Goal: Task Accomplishment & Management: Manage account settings

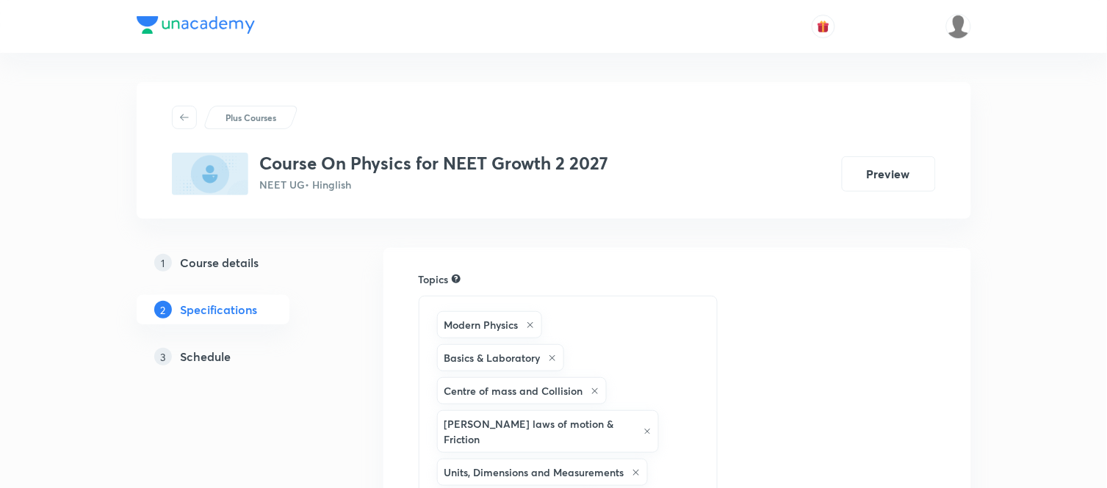
click at [220, 350] on h5 "Schedule" at bounding box center [206, 357] width 51 height 18
click at [204, 365] on h5 "Schedule" at bounding box center [206, 357] width 51 height 18
click at [206, 356] on h5 "Schedule" at bounding box center [206, 357] width 51 height 18
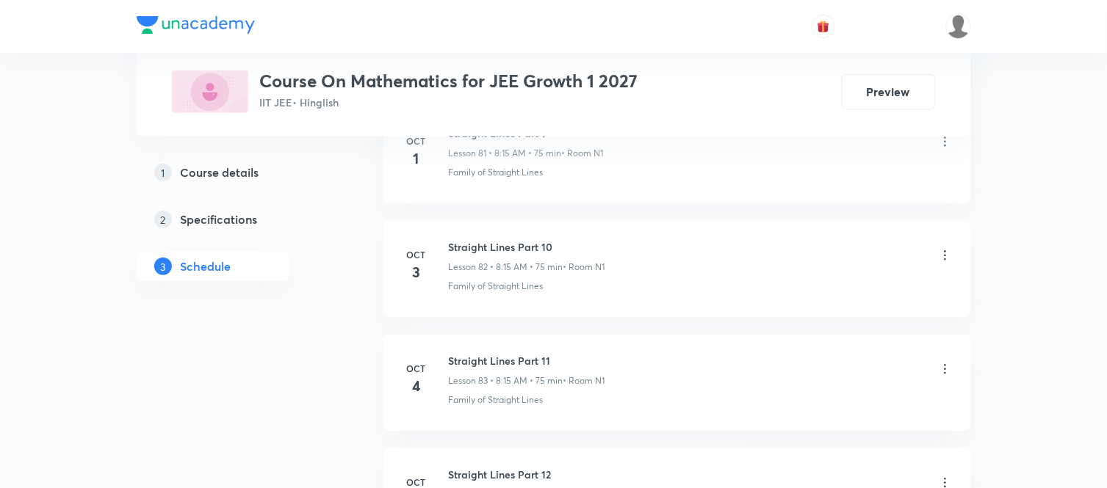
scroll to position [10262, 0]
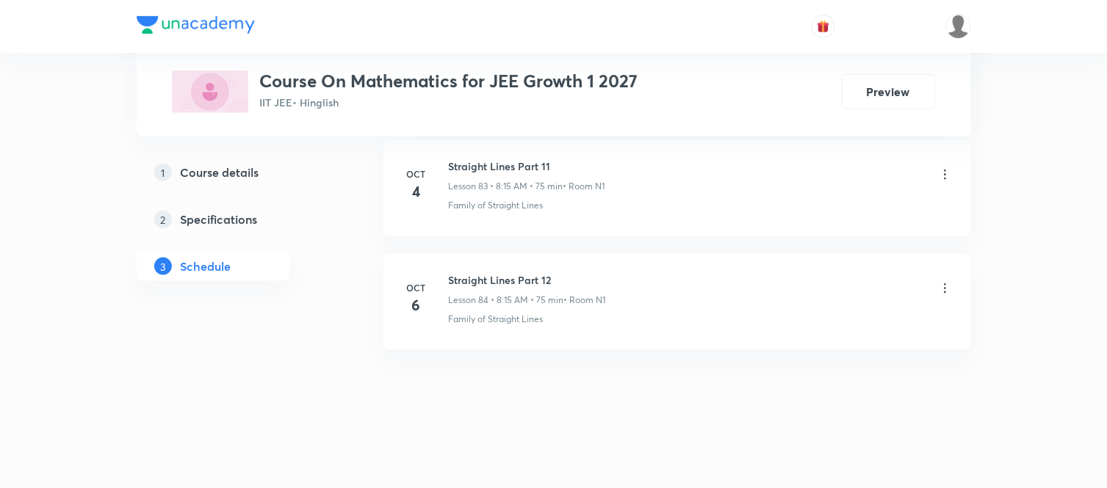
click at [502, 275] on h6 "Straight Lines Part 12" at bounding box center [527, 279] width 157 height 15
copy h6 "Straight Lines Part 12"
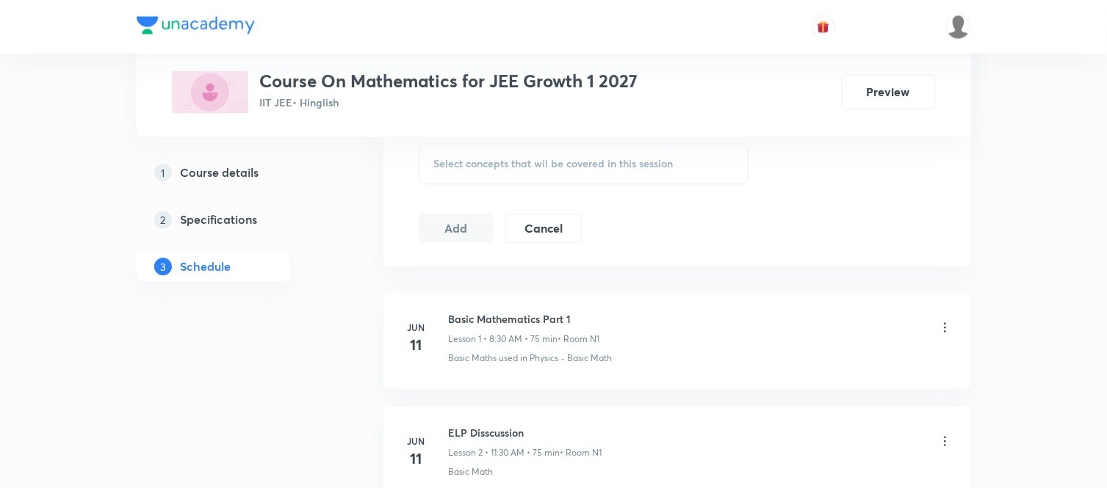
scroll to position [0, 0]
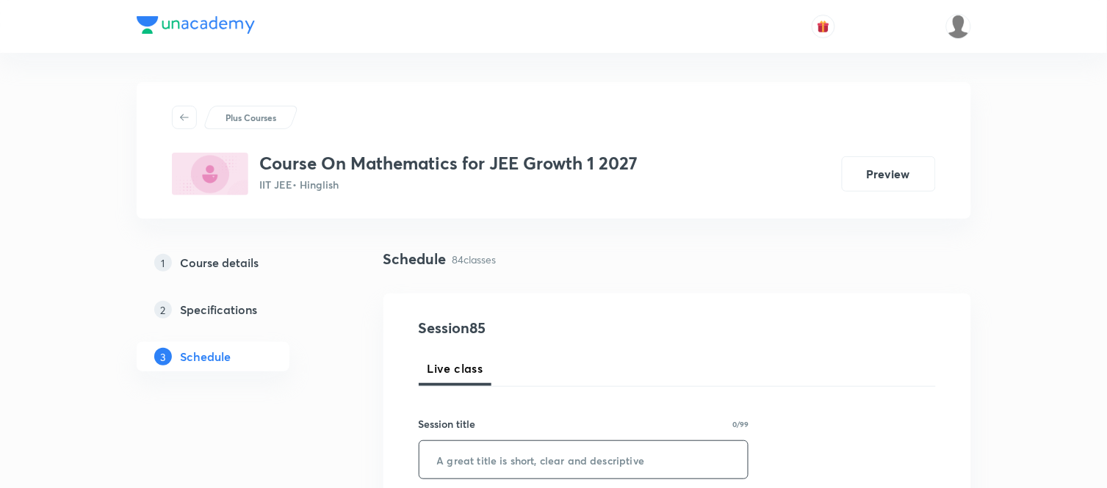
click at [491, 450] on input "text" at bounding box center [583, 459] width 329 height 37
paste input "Straight Lines Part 12"
type input "Straight Lines Part 13"
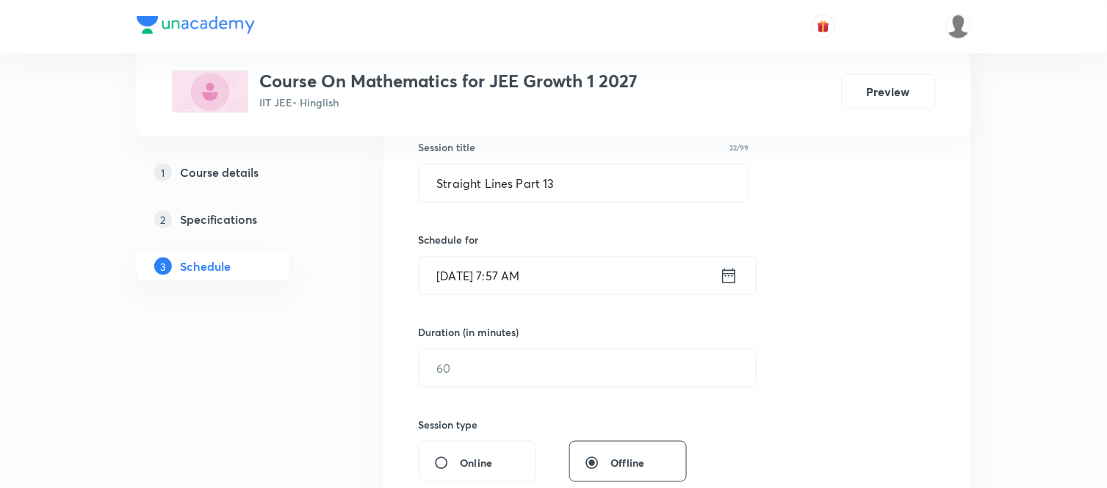
scroll to position [294, 0]
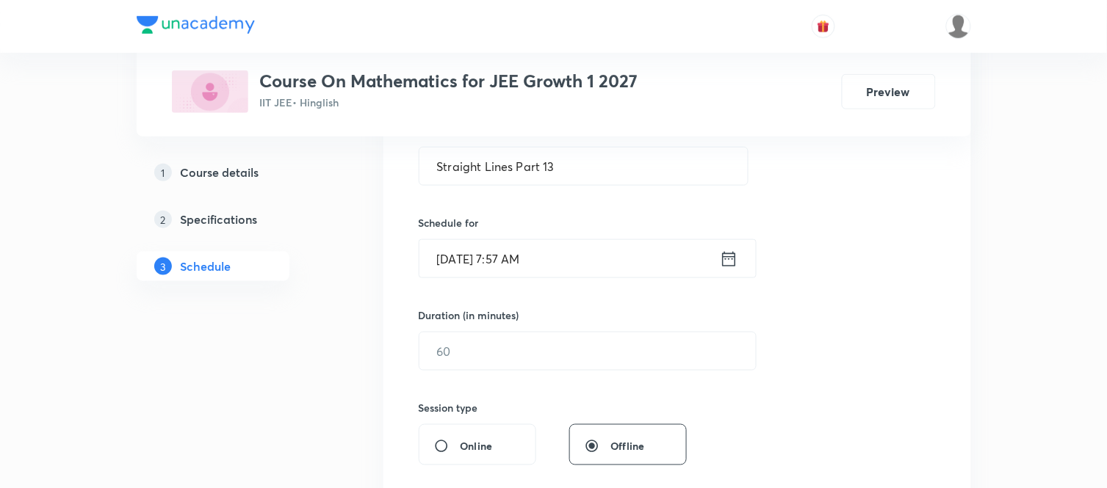
click at [723, 255] on icon at bounding box center [729, 259] width 18 height 21
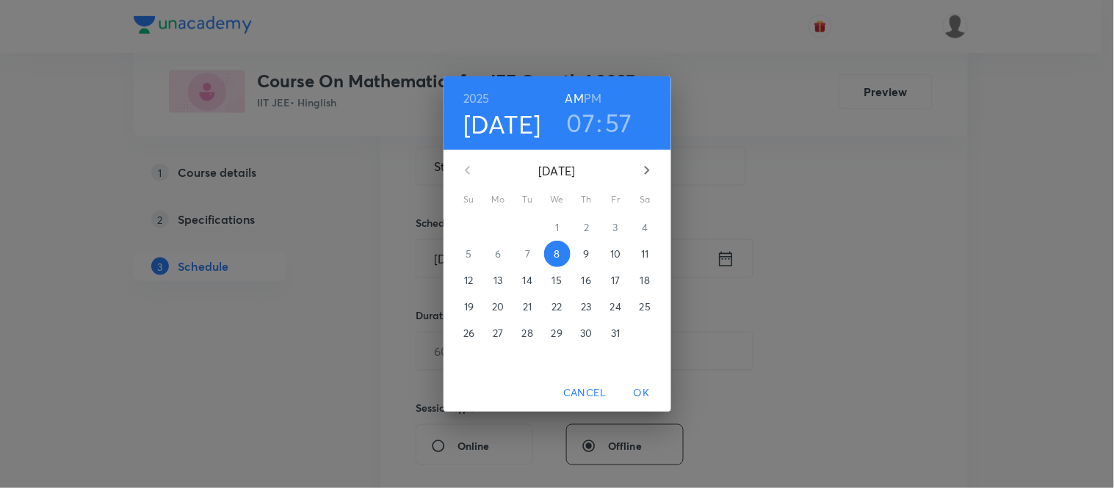
click at [582, 122] on h3 "07" at bounding box center [581, 122] width 29 height 31
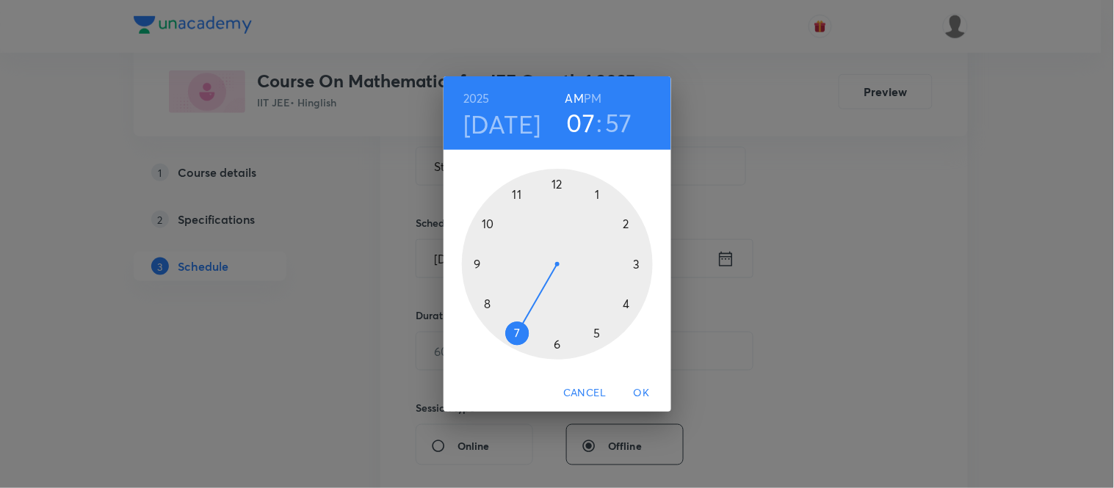
click at [485, 303] on div at bounding box center [557, 264] width 191 height 191
click at [637, 260] on div at bounding box center [557, 264] width 191 height 191
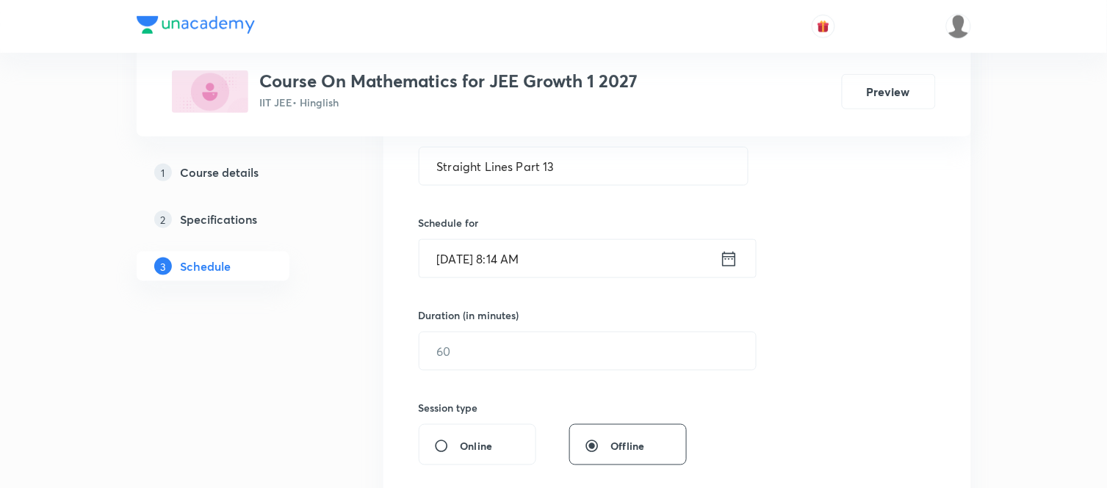
click at [725, 257] on icon at bounding box center [728, 258] width 13 height 15
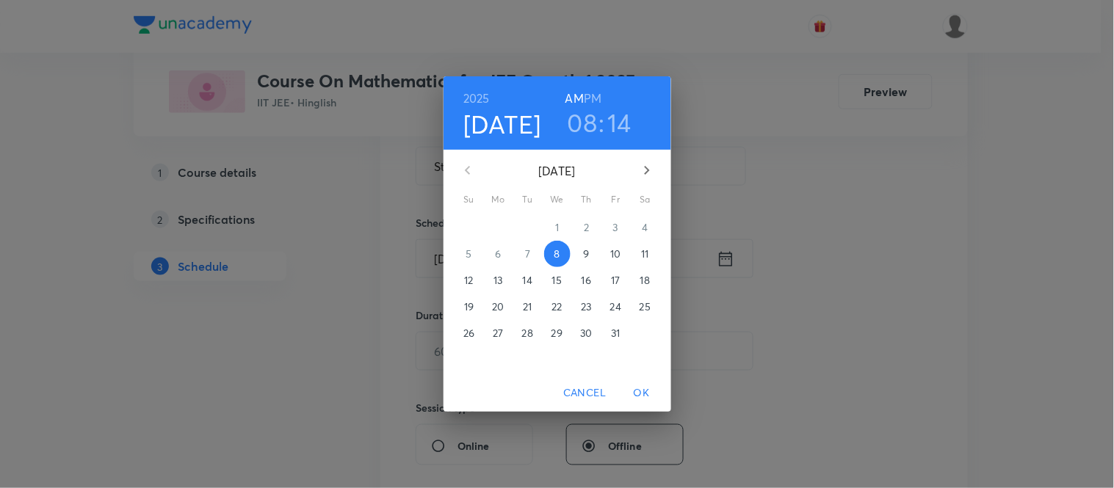
click at [623, 126] on h3 "14" at bounding box center [620, 122] width 24 height 31
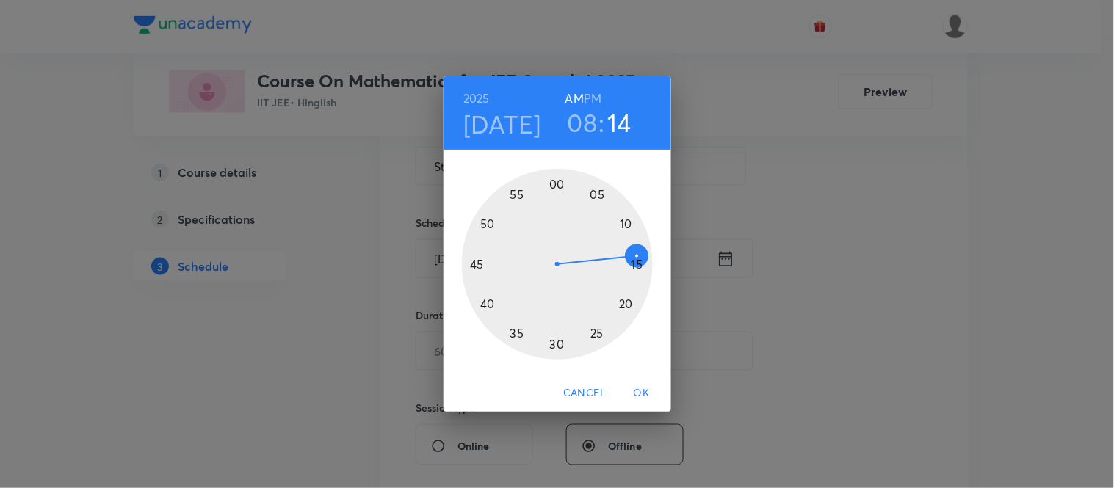
click at [639, 263] on div at bounding box center [557, 264] width 191 height 191
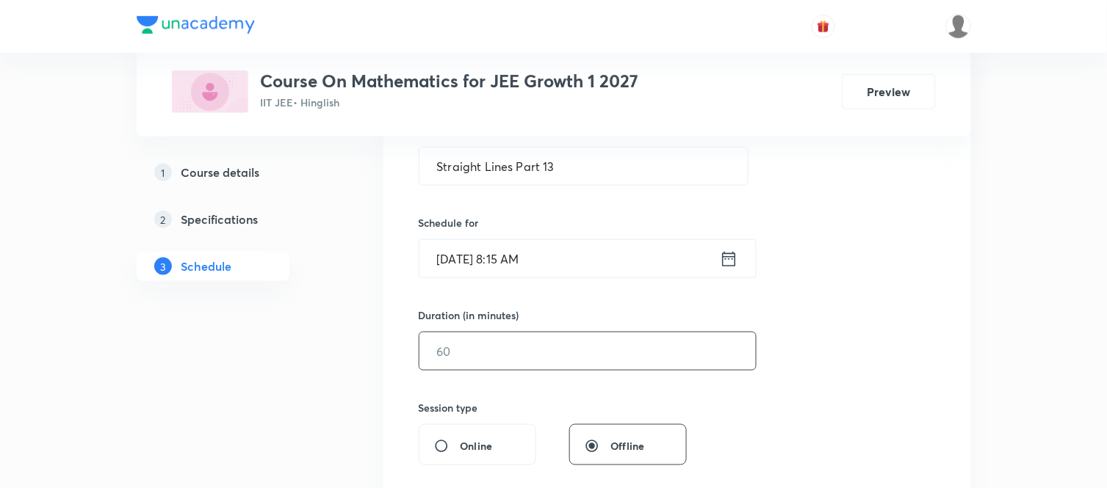
click at [499, 346] on input "text" at bounding box center [587, 351] width 336 height 37
type input "75"
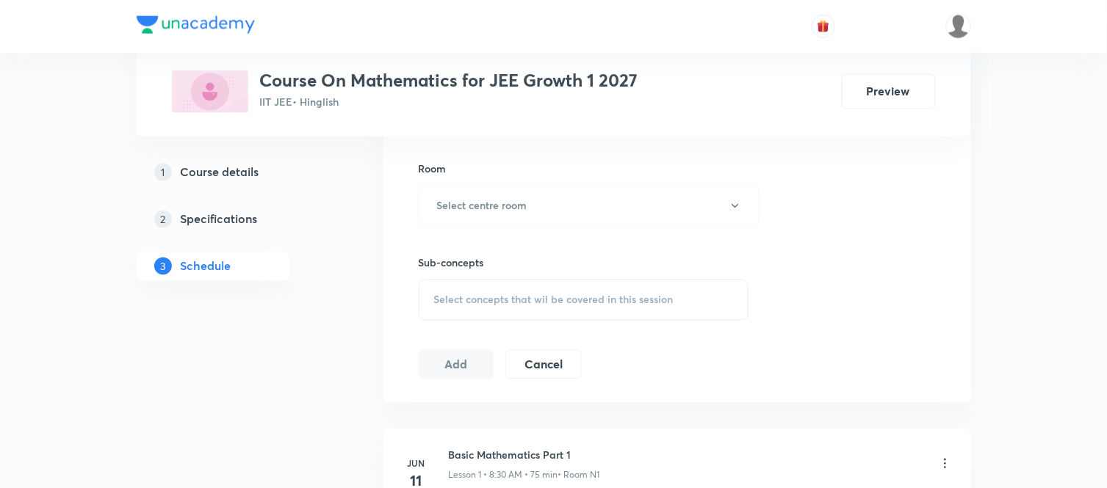
scroll to position [652, 0]
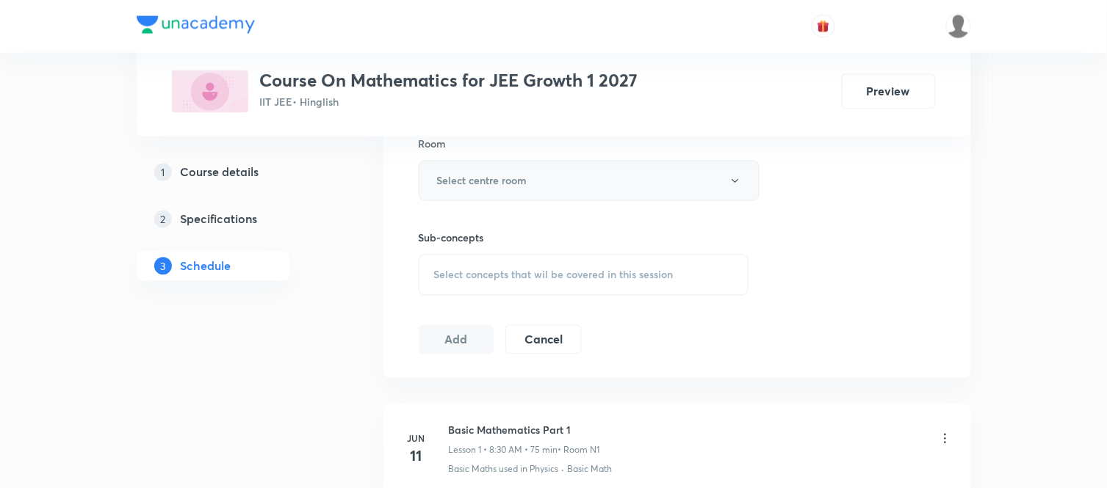
click at [495, 187] on h6 "Select centre room" at bounding box center [482, 180] width 90 height 15
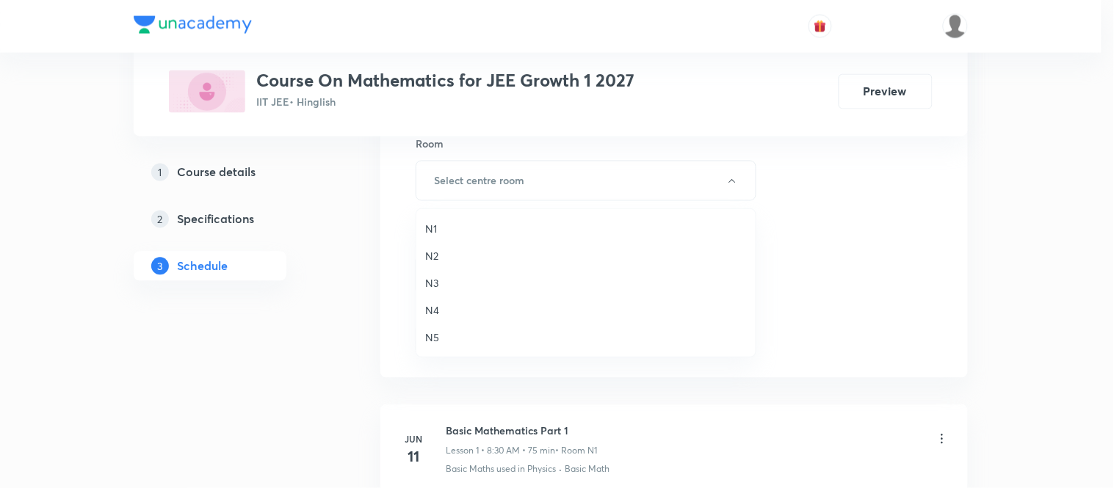
click at [423, 231] on li "N1" at bounding box center [585, 228] width 339 height 27
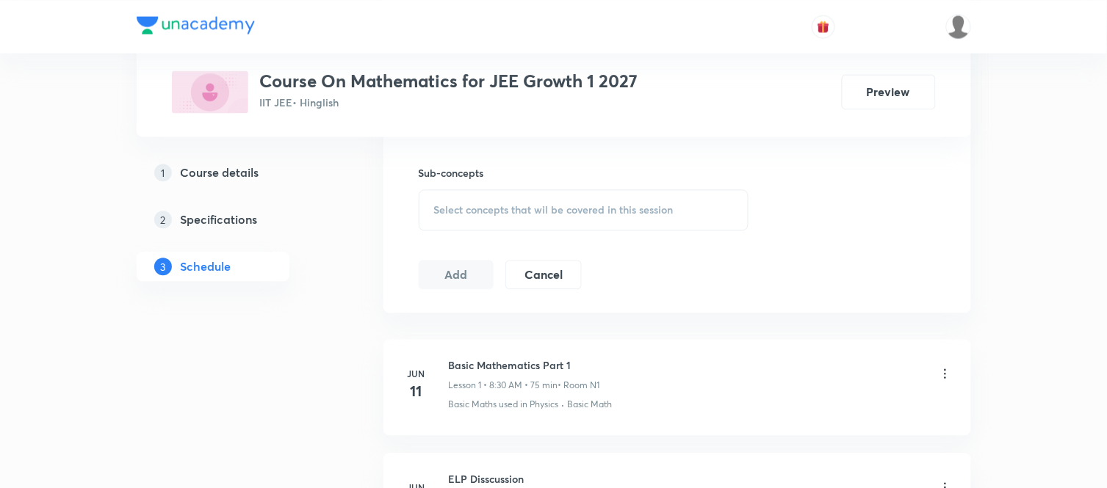
scroll to position [751, 0]
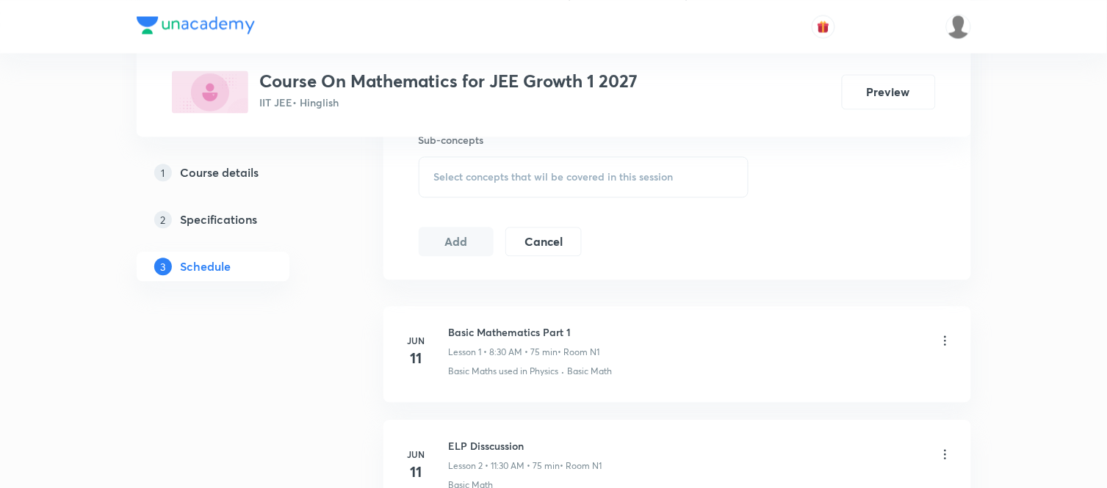
click at [456, 185] on div "Select concepts that wil be covered in this session" at bounding box center [584, 176] width 331 height 41
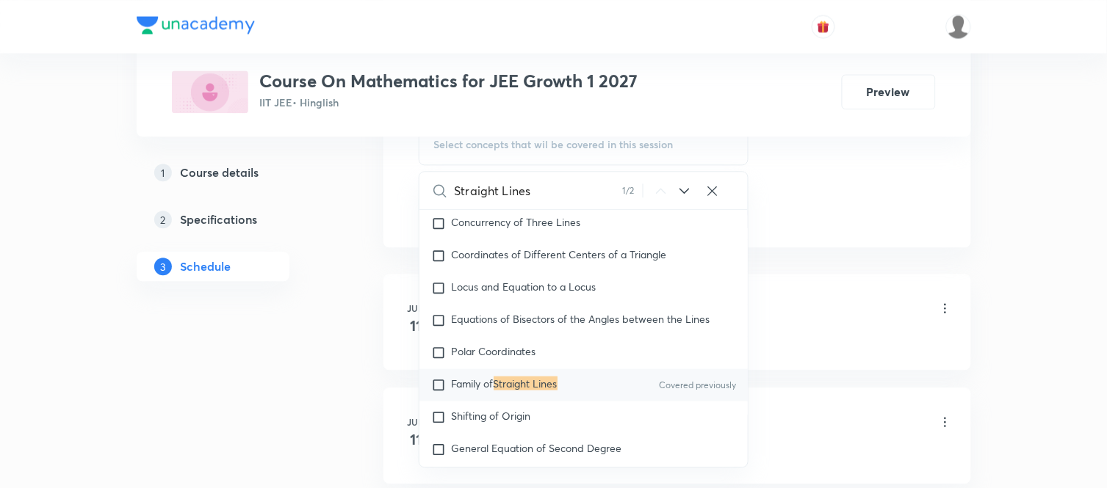
scroll to position [11767, 0]
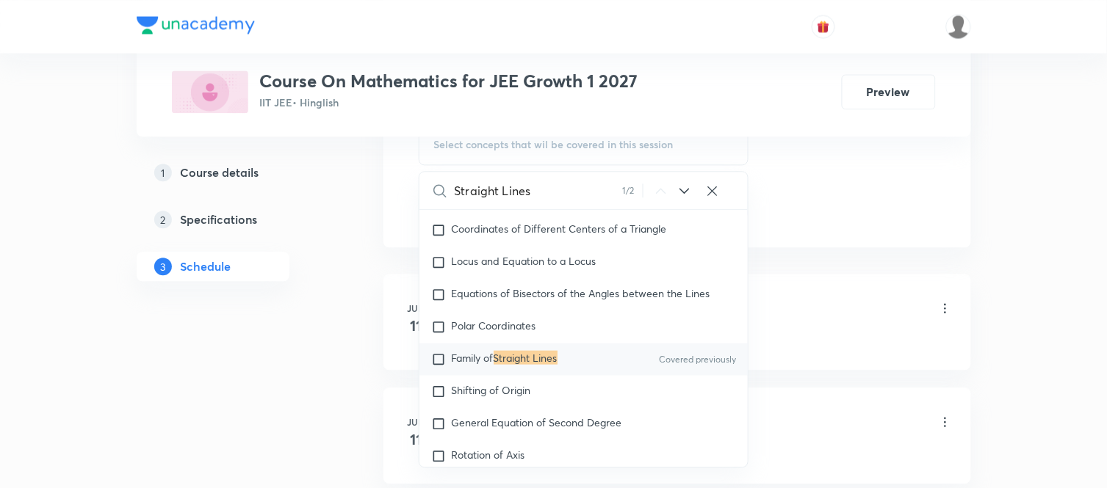
type input "Straight Lines"
click at [515, 375] on div "Family of Straight Lines Covered previously" at bounding box center [583, 359] width 329 height 32
checkbox input "true"
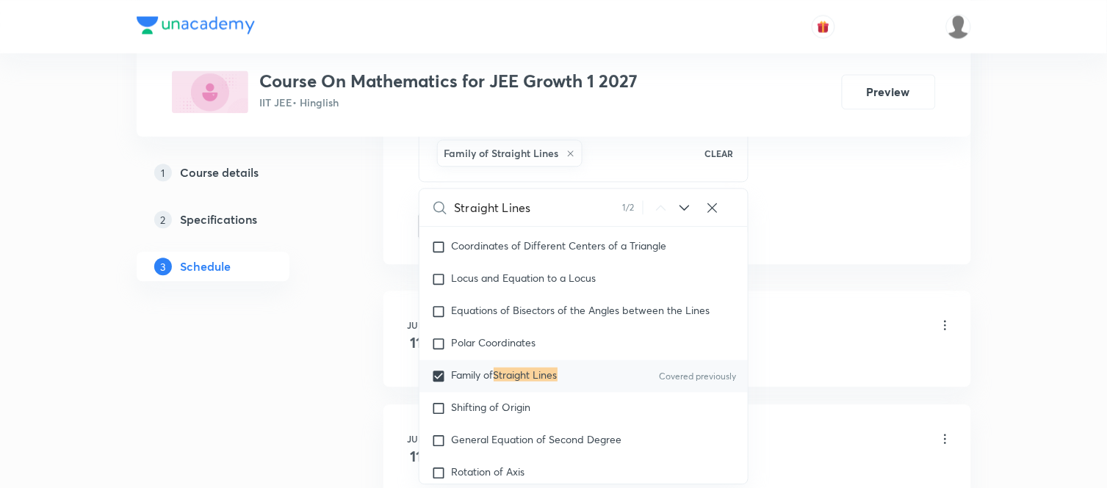
click at [264, 282] on div "1 Course details 2 Specifications 3 Schedule" at bounding box center [237, 228] width 200 height 141
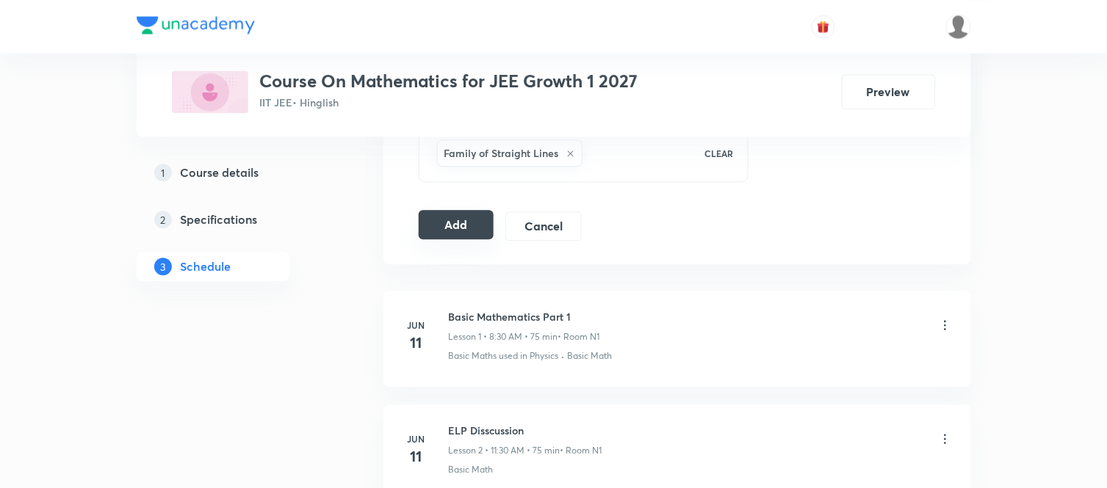
click at [441, 222] on button "Add" at bounding box center [457, 224] width 76 height 29
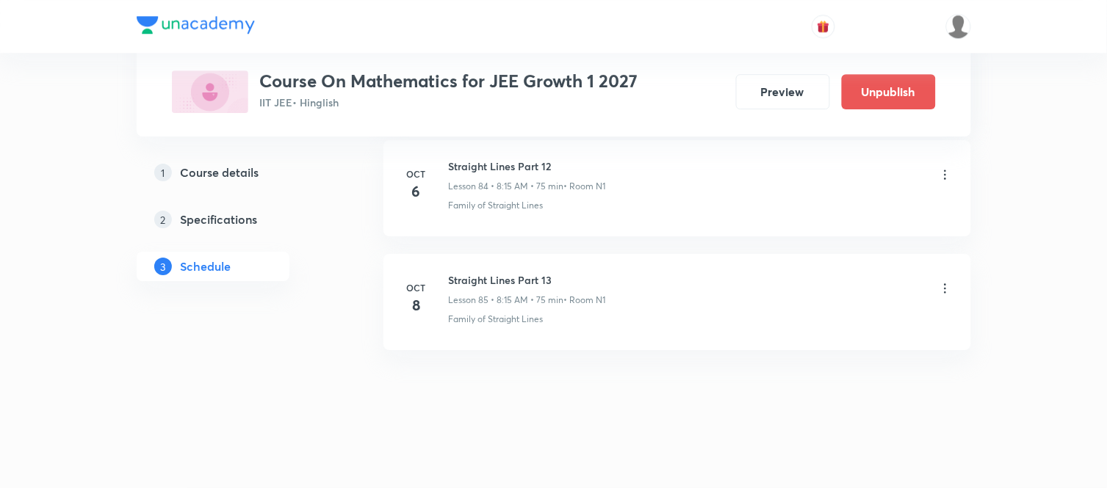
scroll to position [9701, 0]
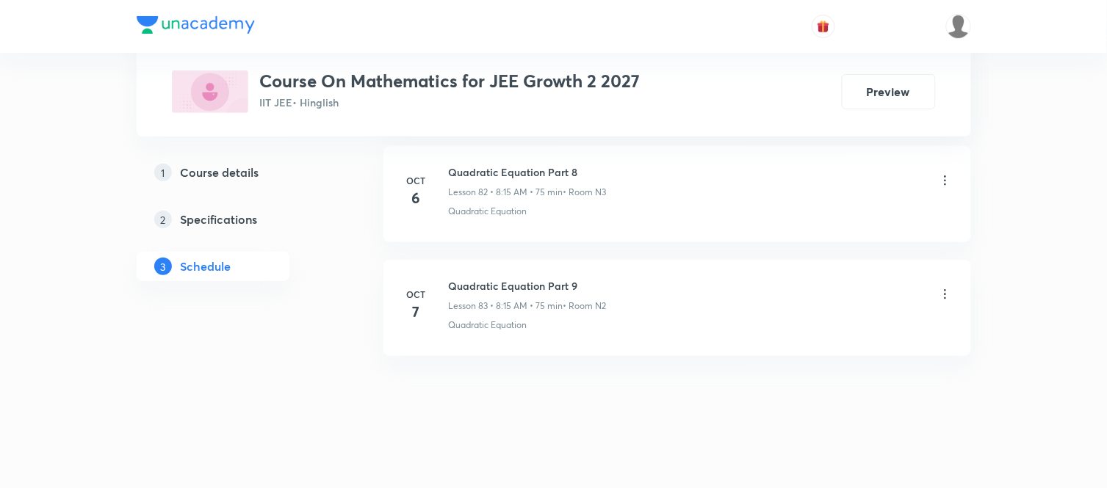
scroll to position [10148, 0]
click at [475, 267] on li "Oct 7 Quadratic Equation Part 9 Lesson 83 • 8:15 AM • 75 min • Room N2 Quadrati…" at bounding box center [677, 302] width 588 height 96
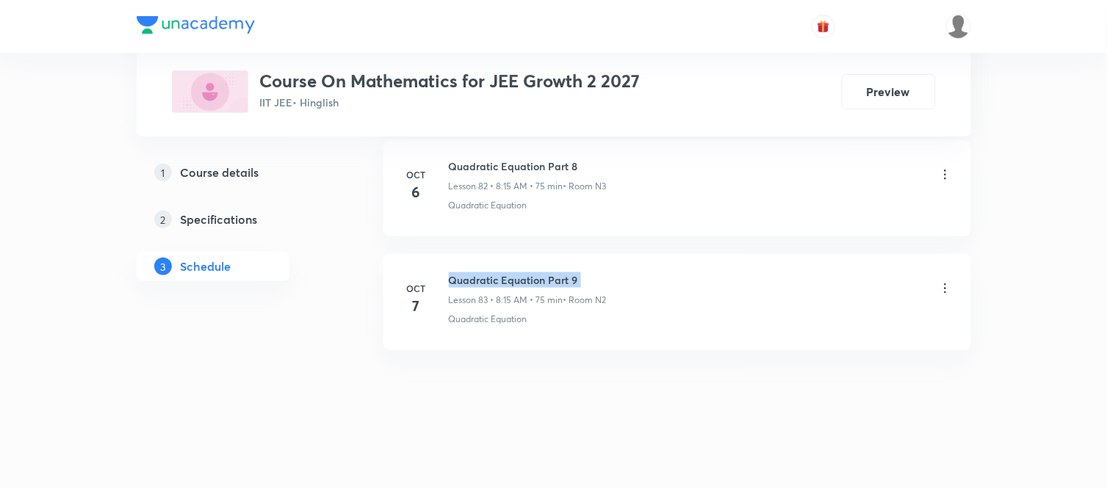
click at [475, 267] on li "Oct 7 Quadratic Equation Part 9 Lesson 83 • 8:15 AM • 75 min • Room N2 Quadrati…" at bounding box center [677, 302] width 588 height 96
copy h6 "Quadratic Equation Part 9"
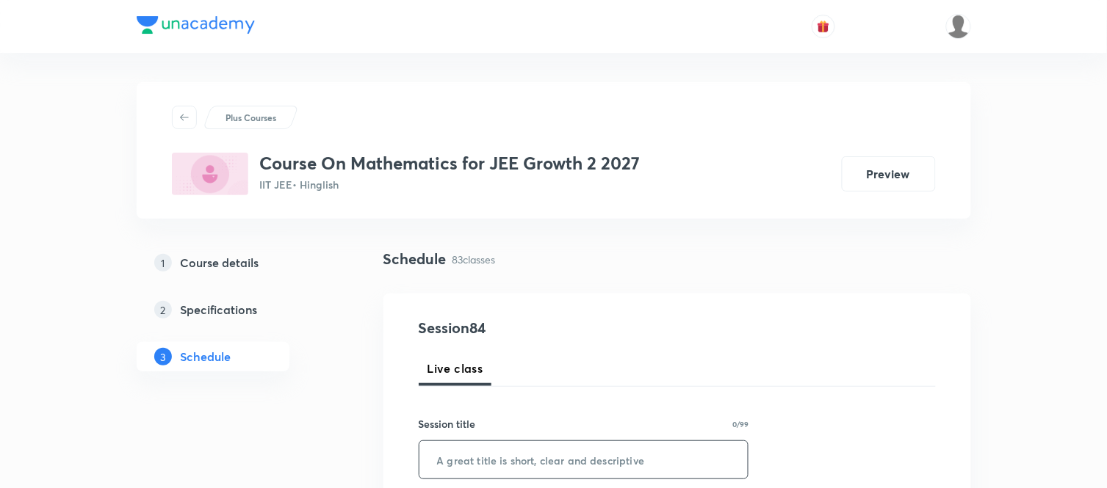
click at [509, 475] on input "text" at bounding box center [583, 459] width 329 height 37
paste input "Quadratic Equation Part 9"
type input "Quadratic Equation Part 10"
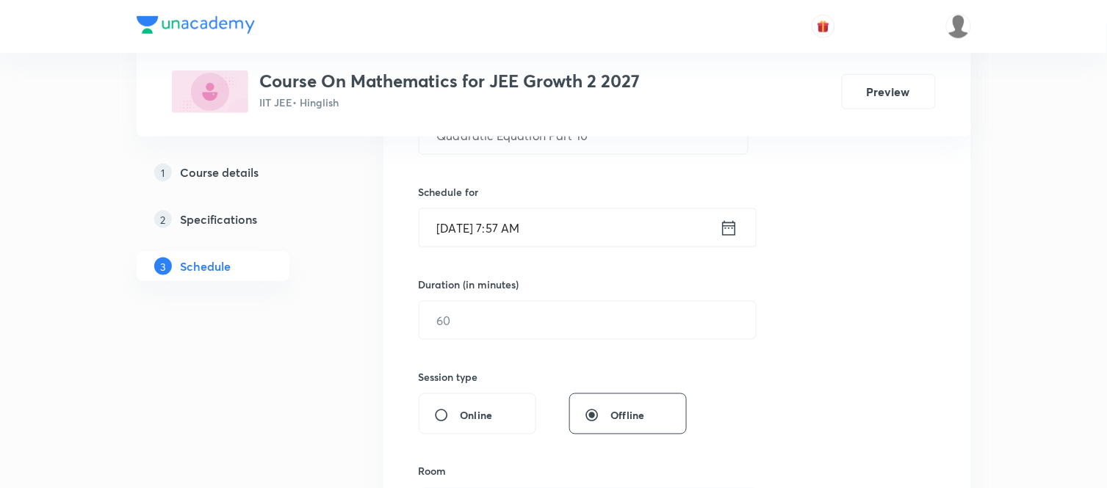
scroll to position [326, 0]
click at [728, 231] on icon at bounding box center [729, 227] width 18 height 21
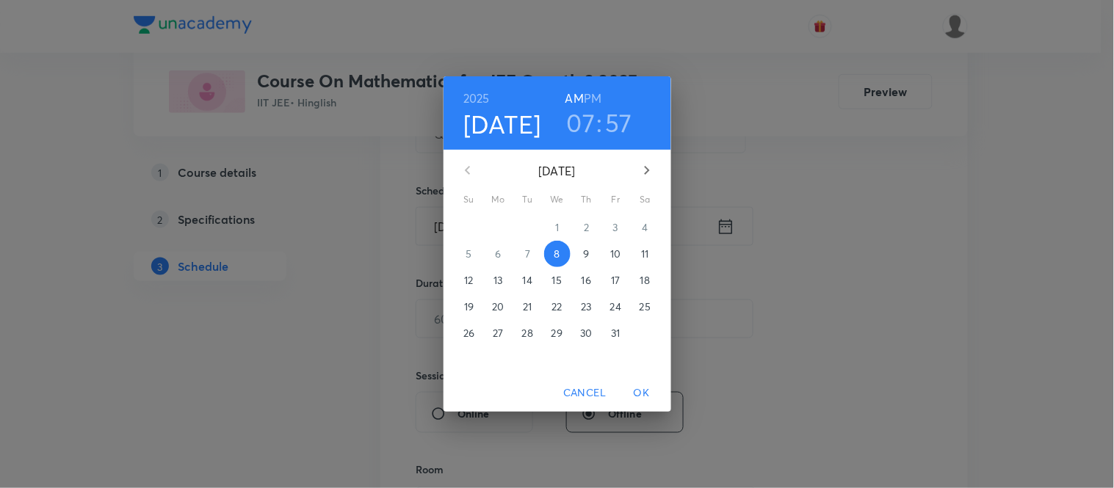
click at [579, 123] on h3 "07" at bounding box center [581, 122] width 29 height 31
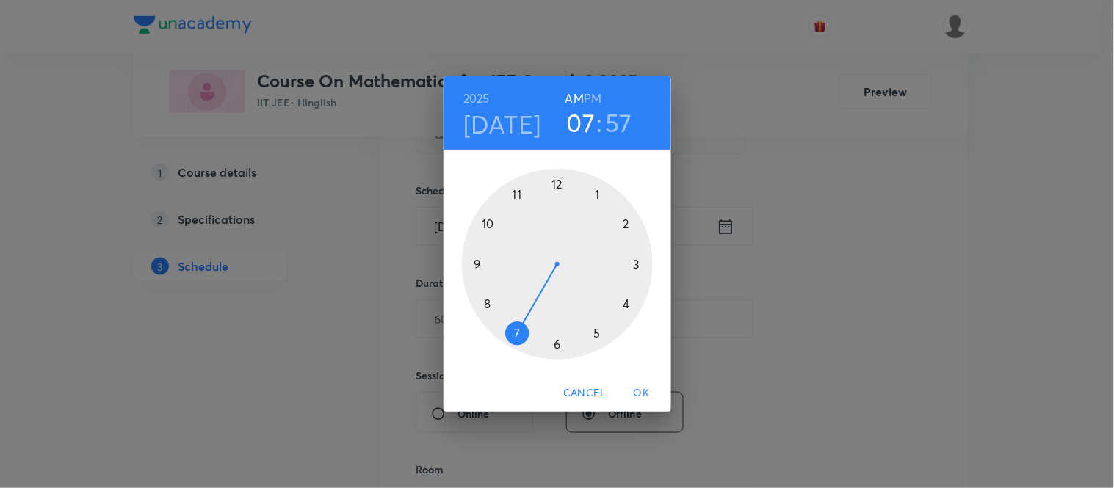
click at [488, 304] on div at bounding box center [557, 264] width 191 height 191
click at [640, 262] on div at bounding box center [557, 264] width 191 height 191
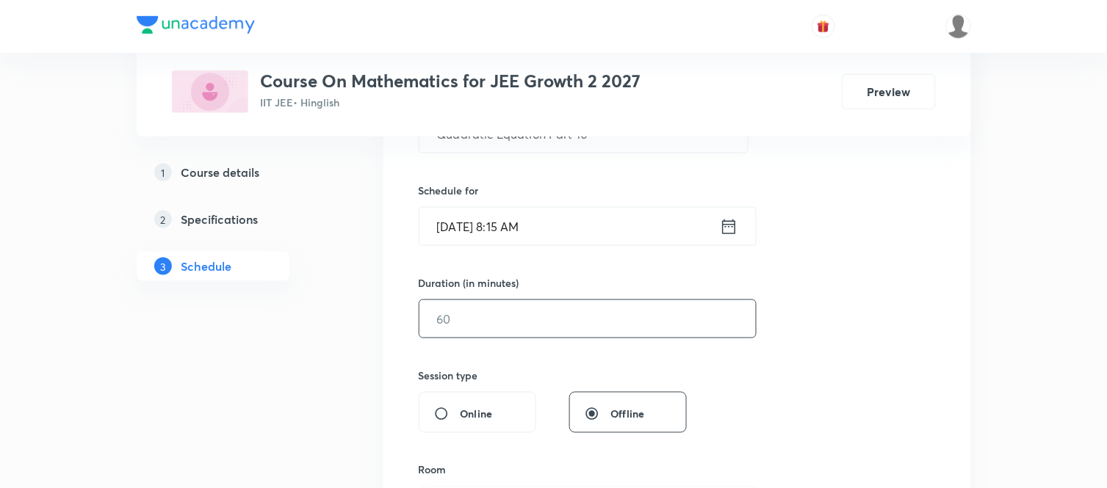
click at [519, 324] on input "text" at bounding box center [587, 318] width 336 height 37
click at [488, 329] on input "75" at bounding box center [587, 318] width 336 height 37
type input "75"
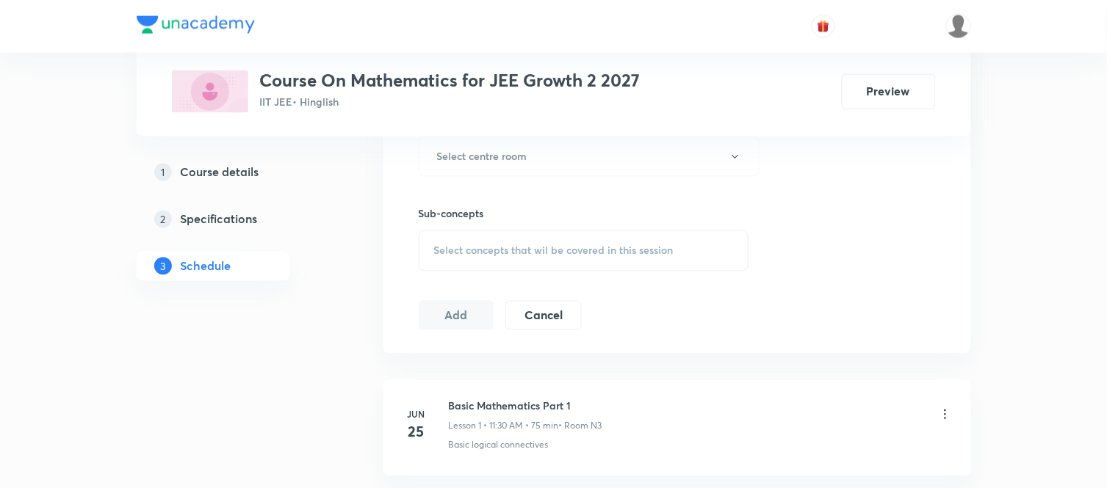
scroll to position [685, 0]
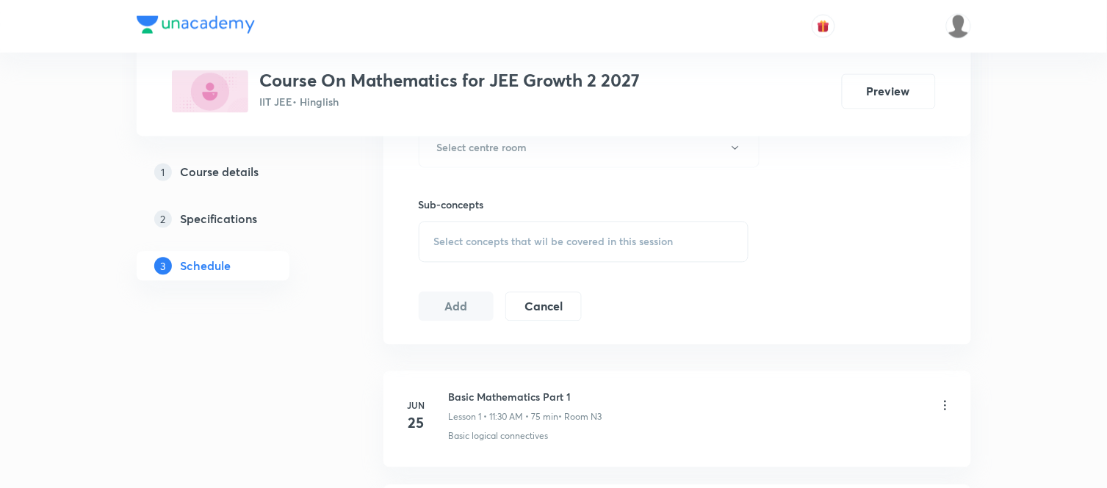
click at [490, 174] on div "Sub-concepts Select concepts that wil be covered in this session" at bounding box center [584, 215] width 331 height 95
click at [493, 162] on button "Select centre room" at bounding box center [589, 148] width 341 height 40
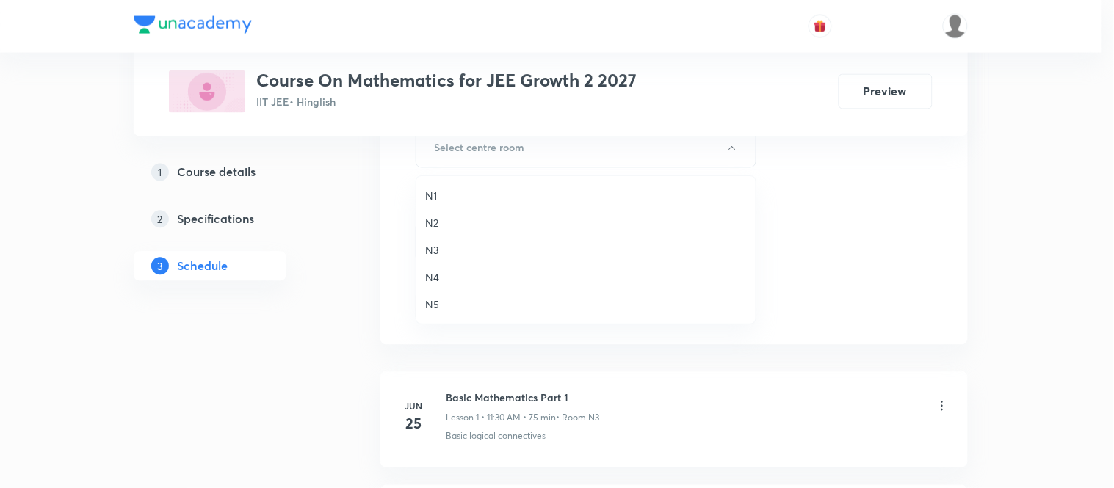
click at [431, 252] on span "N3" at bounding box center [586, 249] width 322 height 15
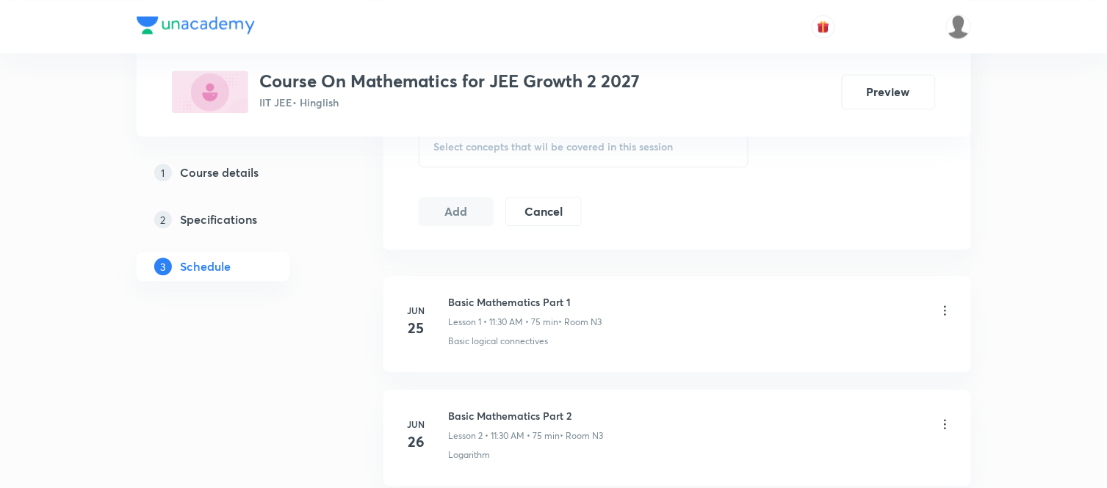
scroll to position [783, 0]
click at [516, 157] on div "Select concepts that wil be covered in this session" at bounding box center [584, 144] width 331 height 41
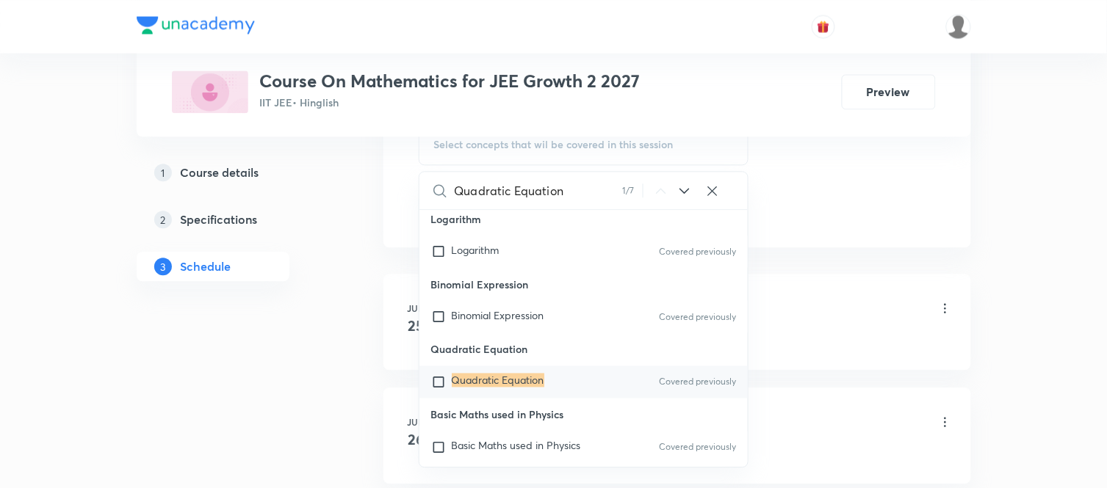
scroll to position [578, 0]
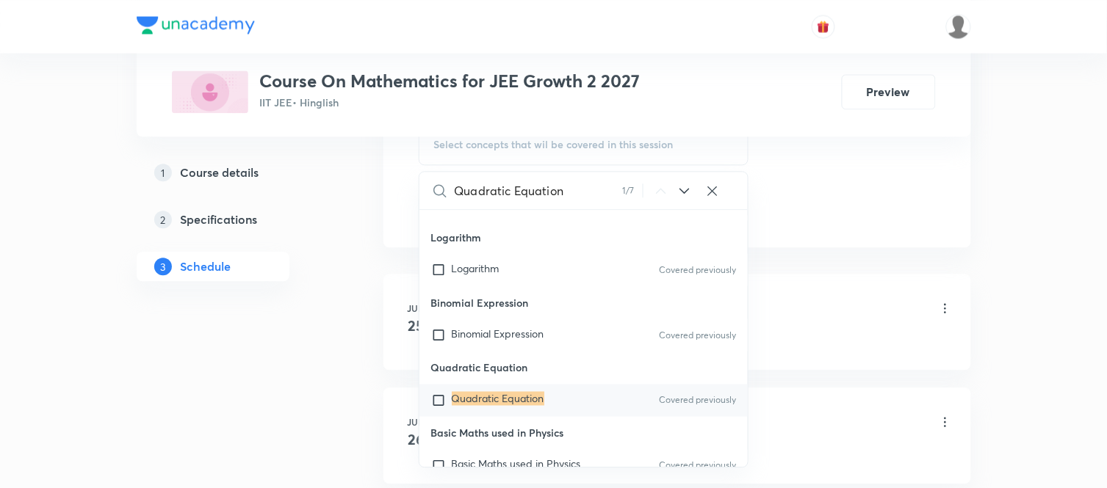
type input "Quadratic Equation"
click at [489, 388] on div "Quadratic Equation Covered previously" at bounding box center [583, 400] width 329 height 32
checkbox input "true"
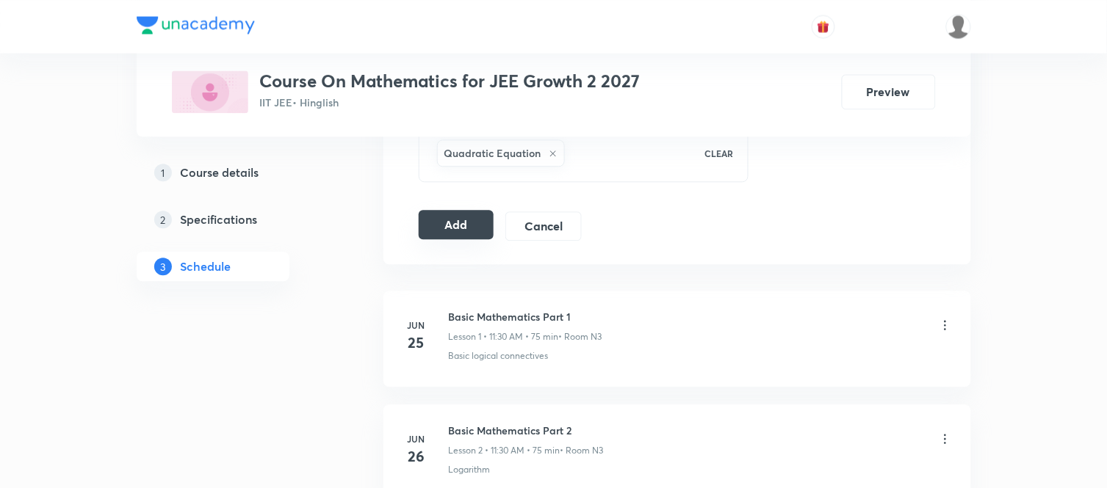
click at [457, 225] on button "Add" at bounding box center [457, 224] width 76 height 29
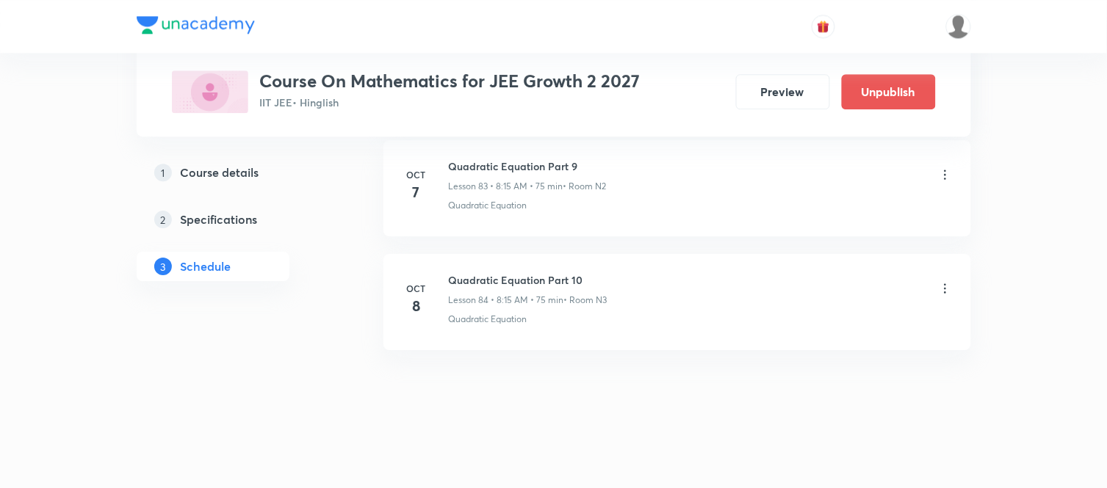
scroll to position [9587, 0]
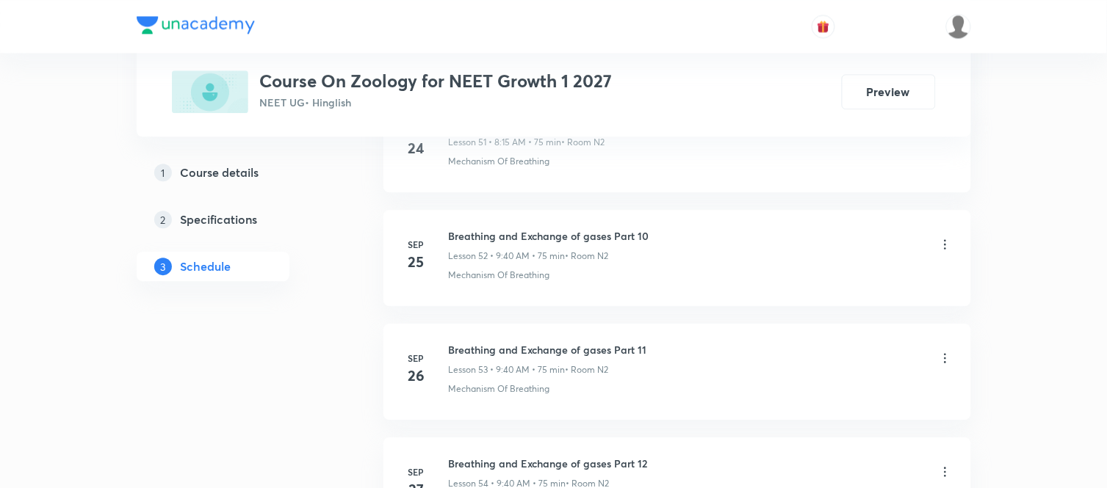
scroll to position [7185, 0]
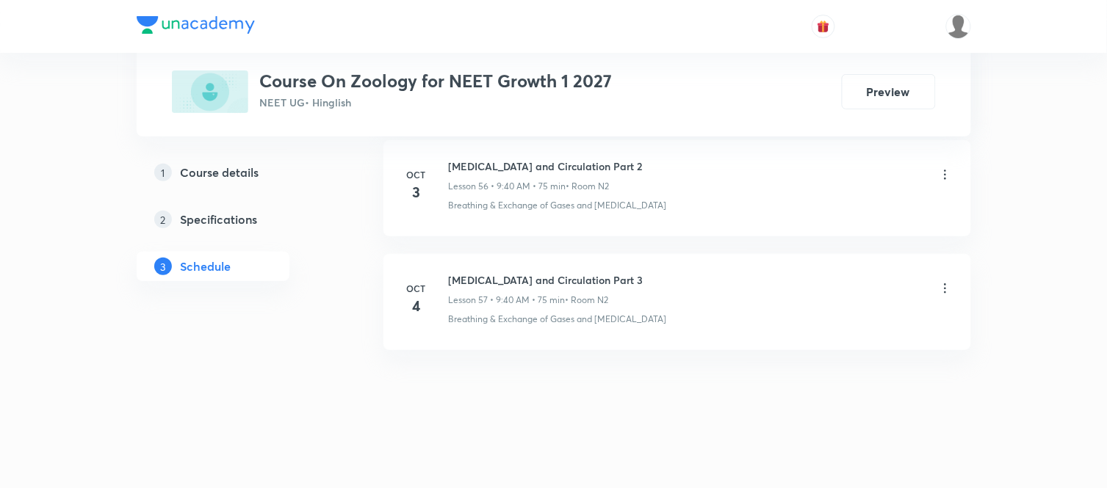
click at [560, 273] on h6 "[MEDICAL_DATA] and Circulation Part 3" at bounding box center [546, 279] width 195 height 15
copy h6 "[MEDICAL_DATA] and Circulation Part 3"
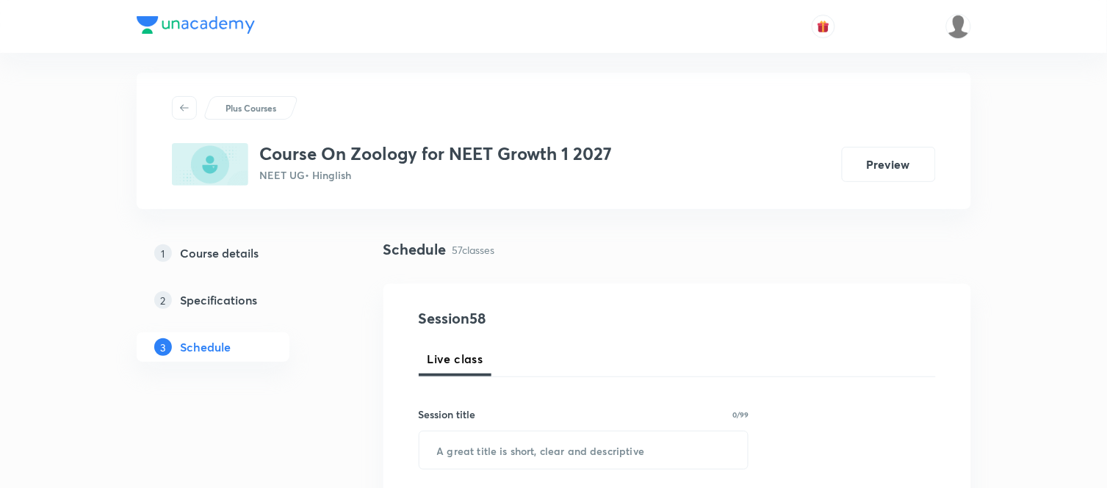
scroll to position [0, 0]
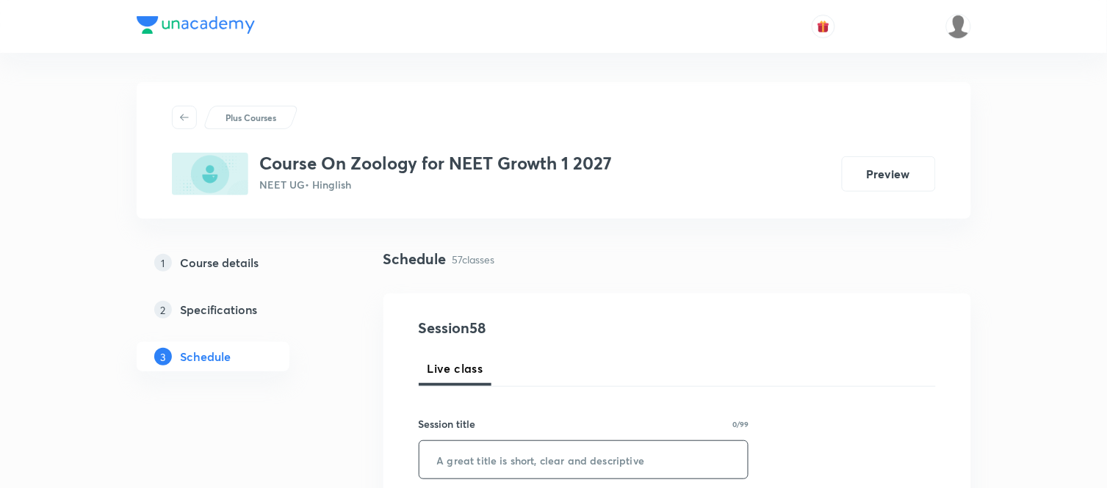
click at [497, 444] on input "text" at bounding box center [583, 459] width 329 height 37
paste input "[MEDICAL_DATA] and Circulation Part 3"
type input "[MEDICAL_DATA] and Circulation Part 4"
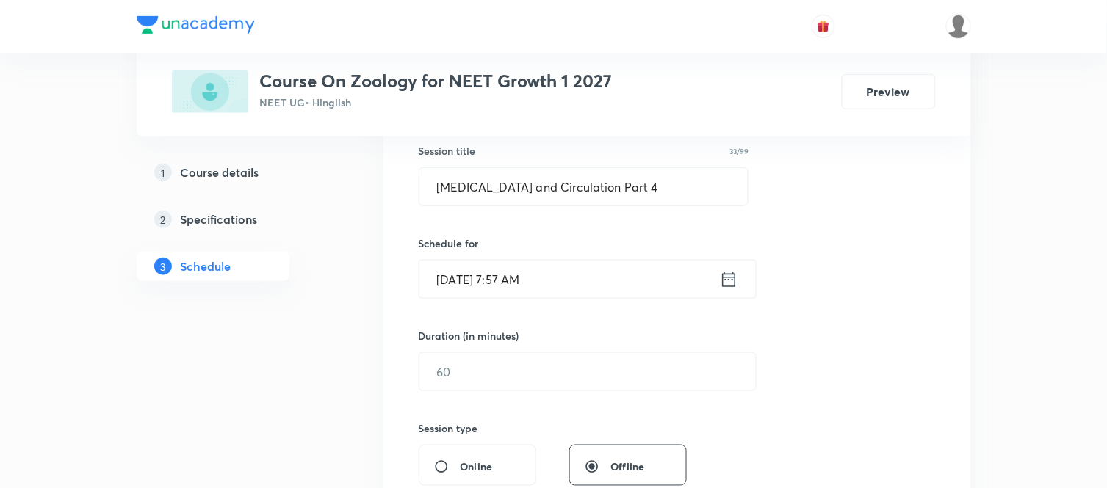
scroll to position [294, 0]
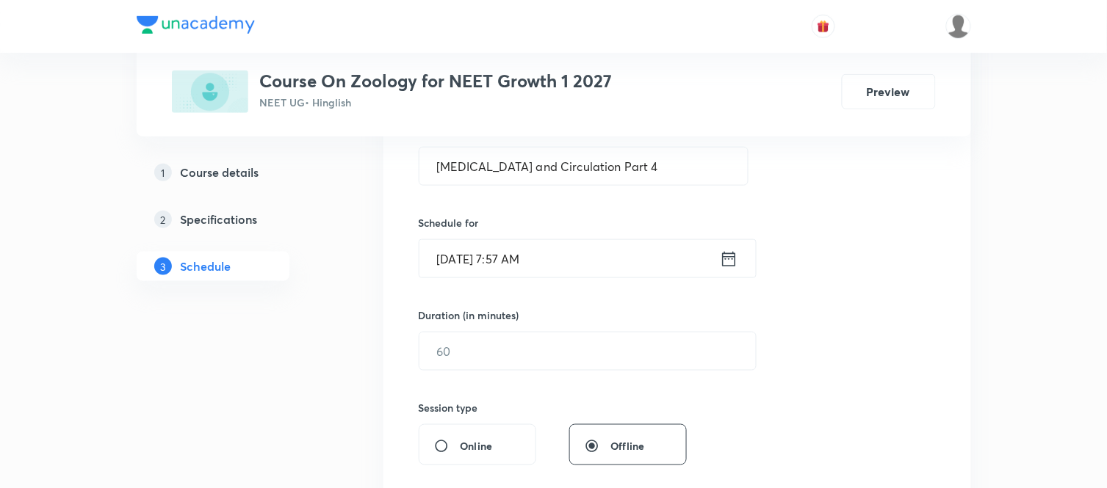
click at [723, 265] on icon at bounding box center [728, 258] width 13 height 15
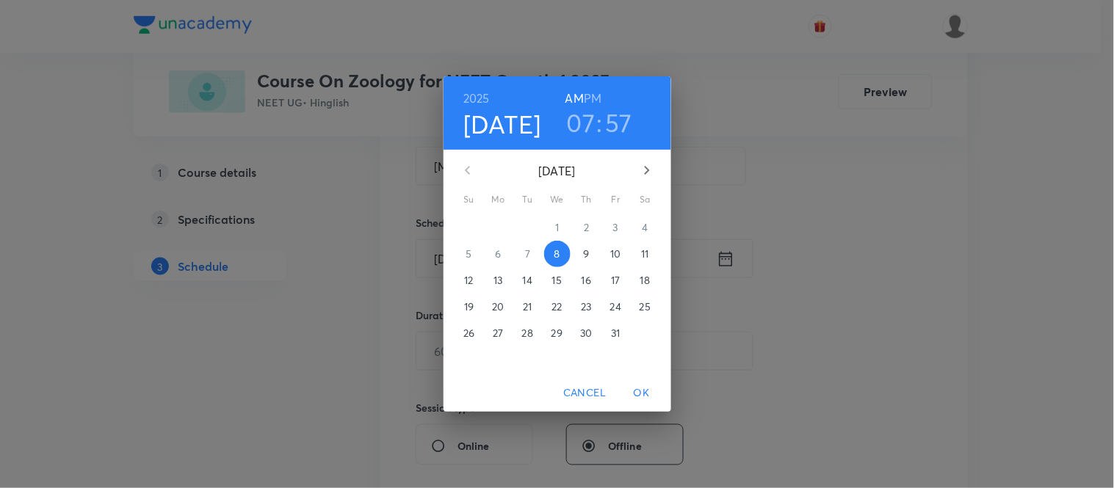
click at [578, 129] on h3 "07" at bounding box center [581, 122] width 29 height 31
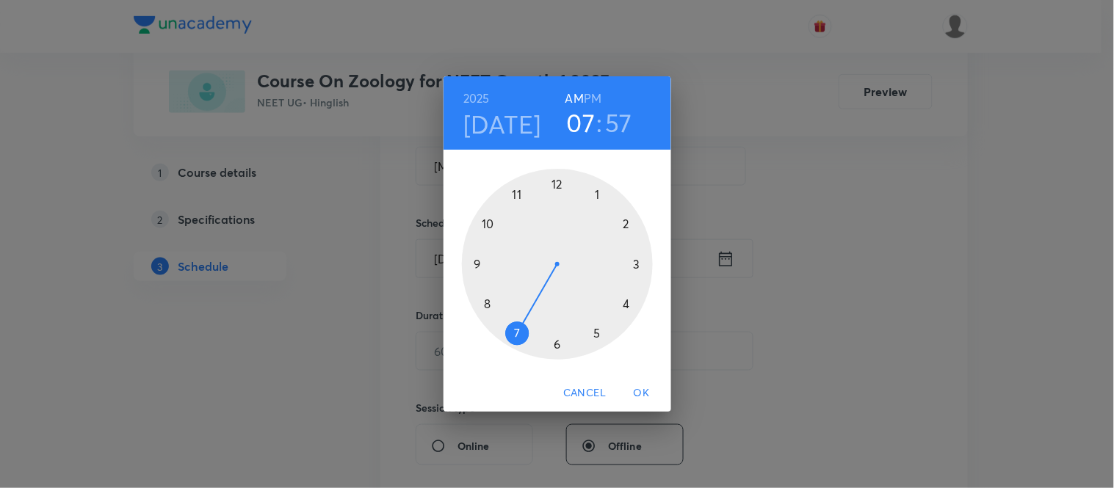
click at [488, 305] on div at bounding box center [557, 264] width 191 height 191
click at [640, 266] on div at bounding box center [557, 264] width 191 height 191
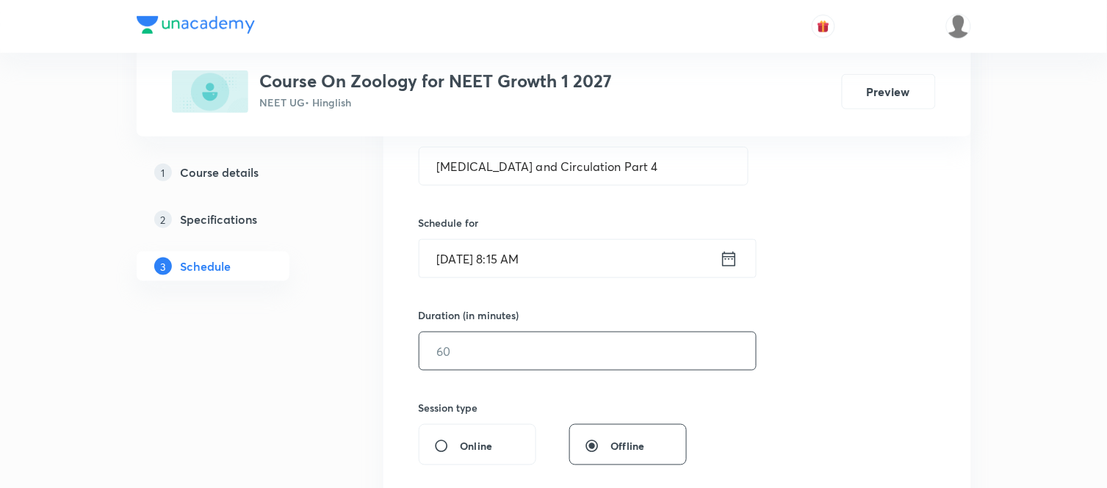
click at [487, 366] on input "text" at bounding box center [587, 351] width 336 height 37
type input "75"
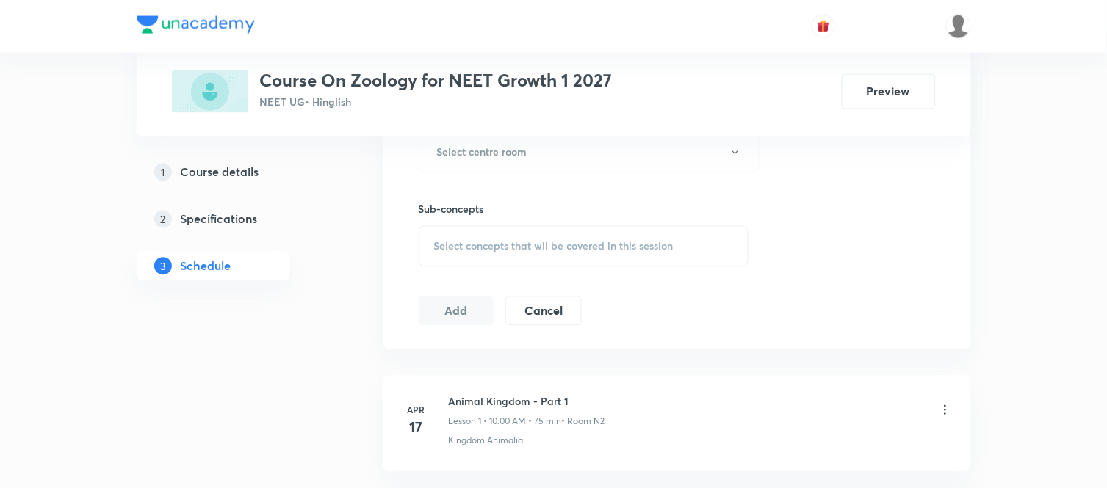
scroll to position [685, 0]
click at [479, 165] on button "Select centre room" at bounding box center [589, 148] width 341 height 40
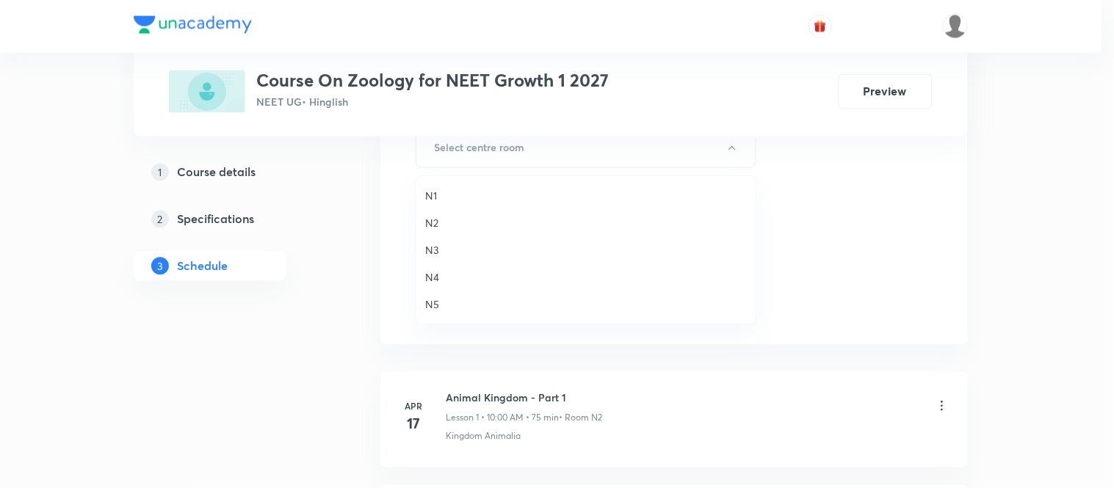
click at [441, 220] on span "N2" at bounding box center [586, 222] width 322 height 15
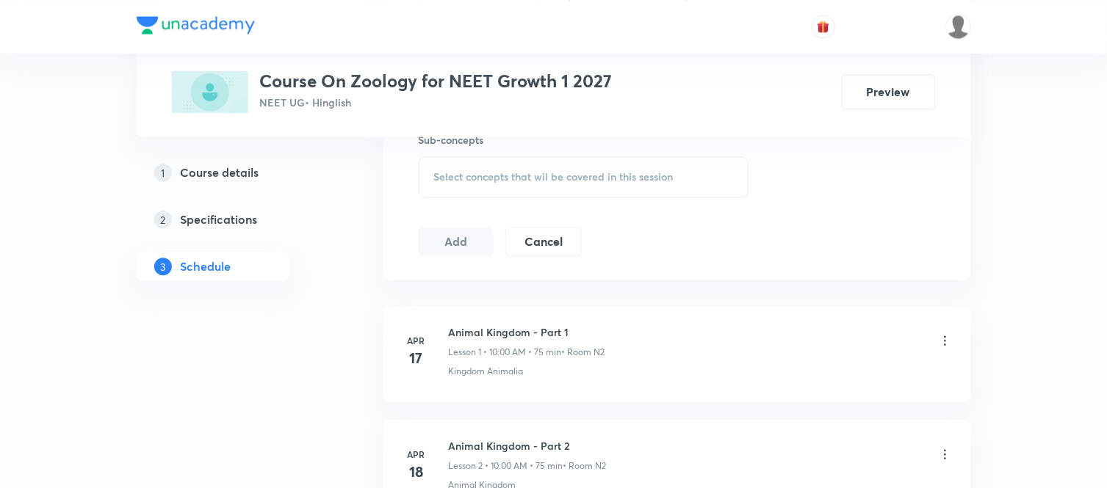
scroll to position [783, 0]
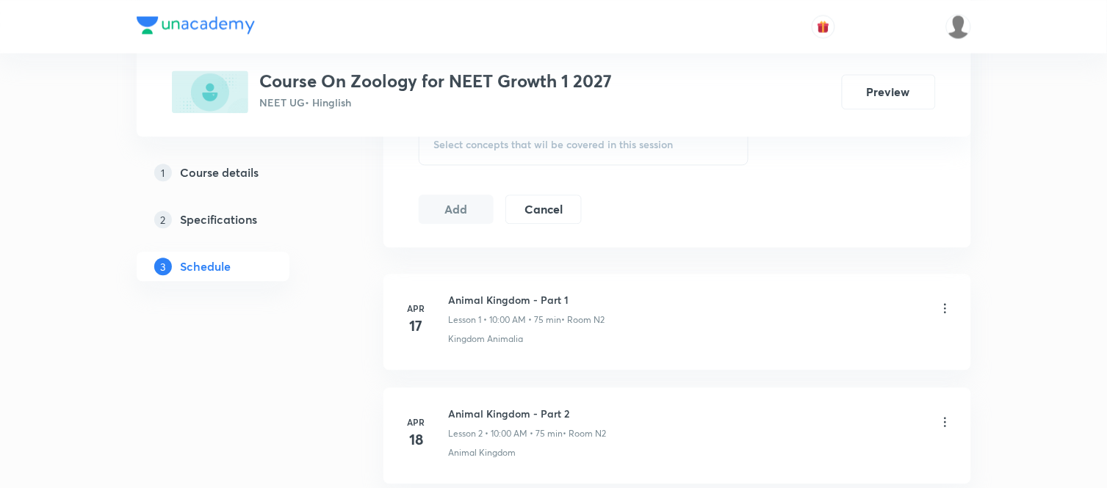
click at [478, 142] on span "Select concepts that wil be covered in this session" at bounding box center [553, 145] width 239 height 12
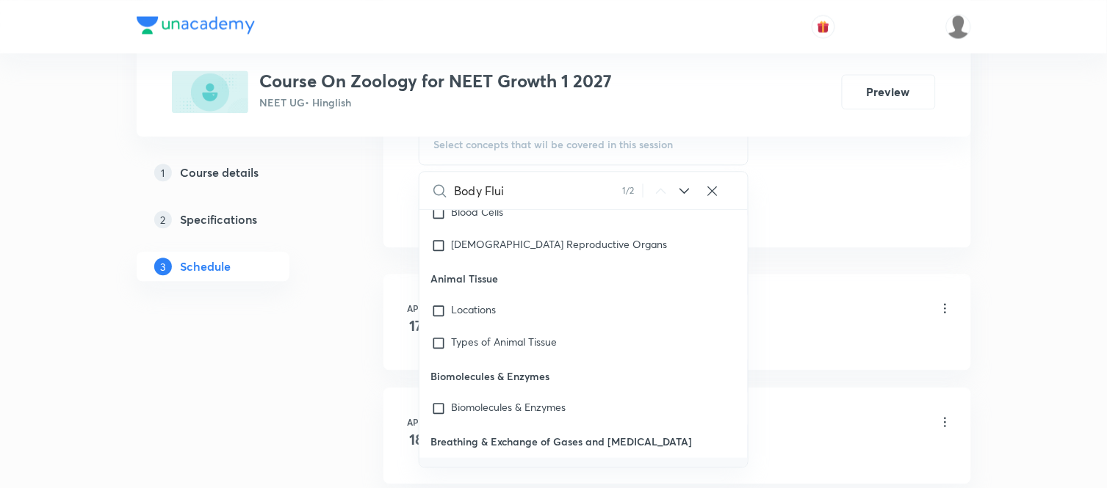
scroll to position [67224, 0]
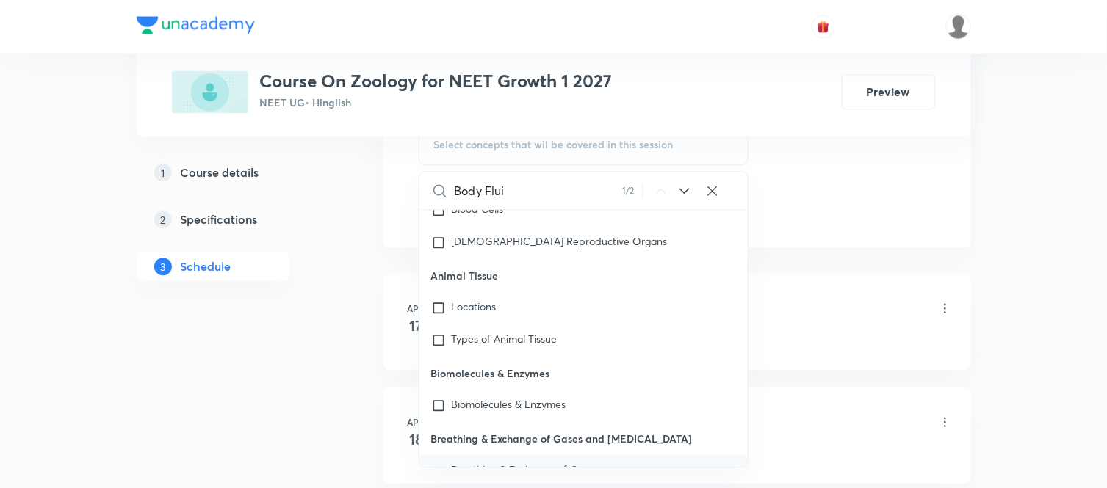
type input "Body Flui"
click at [479, 462] on span "Breathing & Exchange of Gases and" at bounding box center [526, 475] width 148 height 26
checkbox input "true"
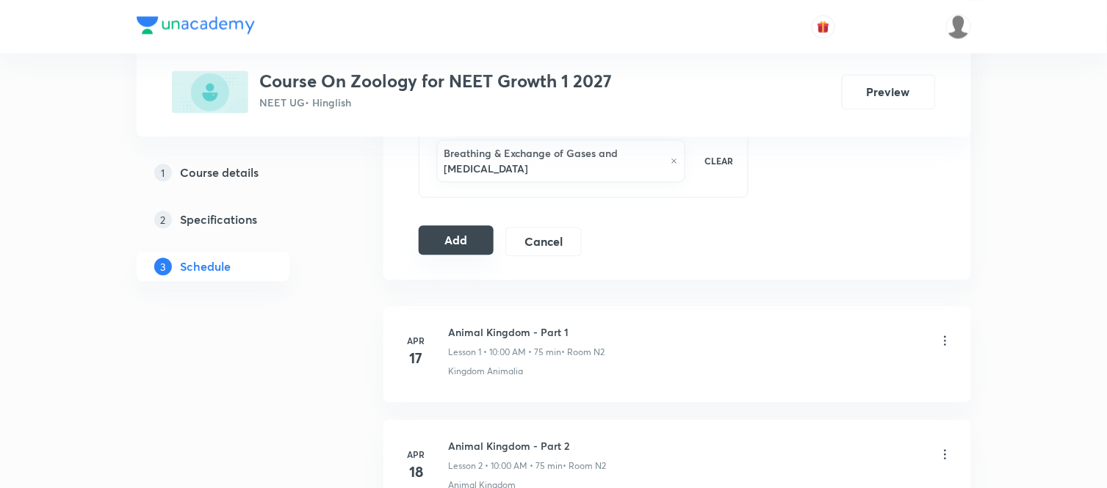
click at [465, 242] on button "Add" at bounding box center [457, 239] width 76 height 29
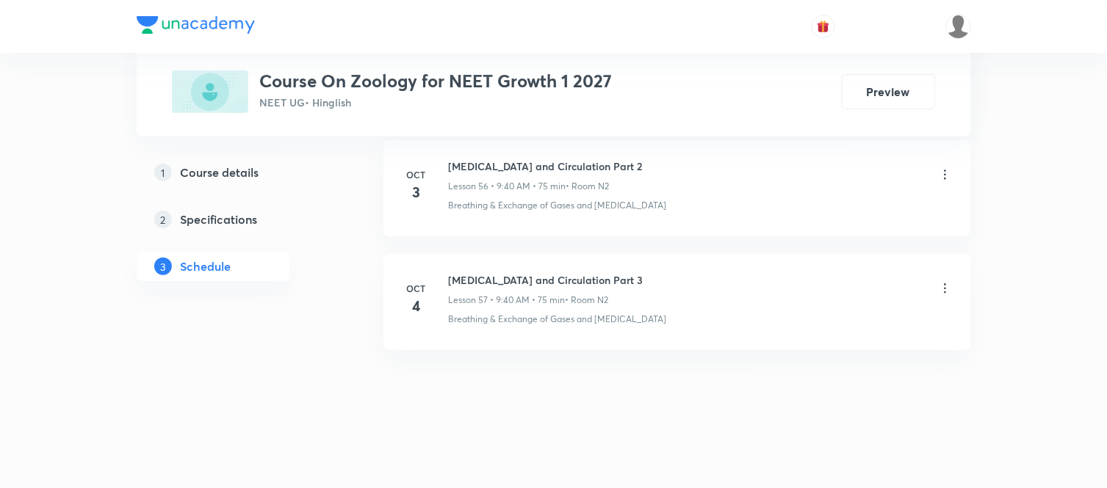
scroll to position [6509, 0]
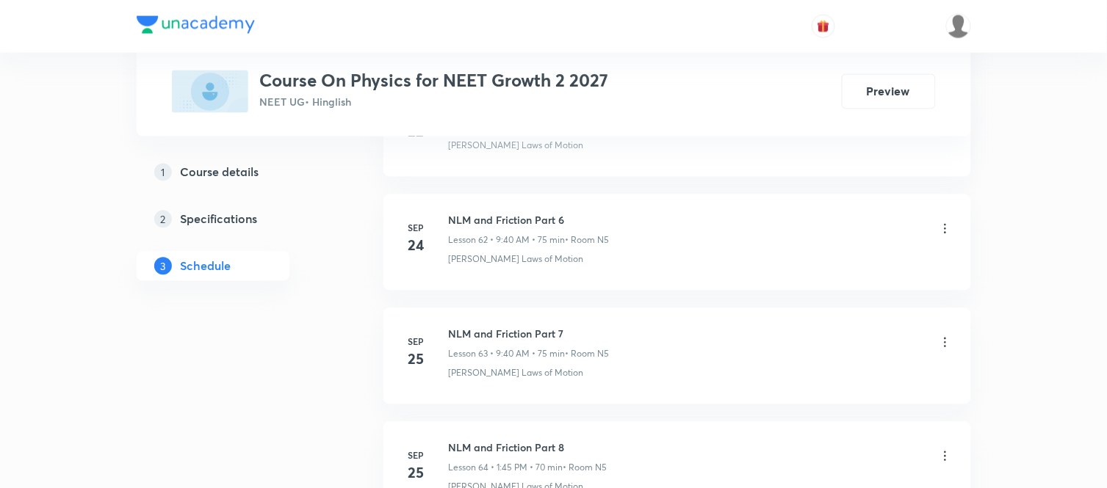
scroll to position [9124, 0]
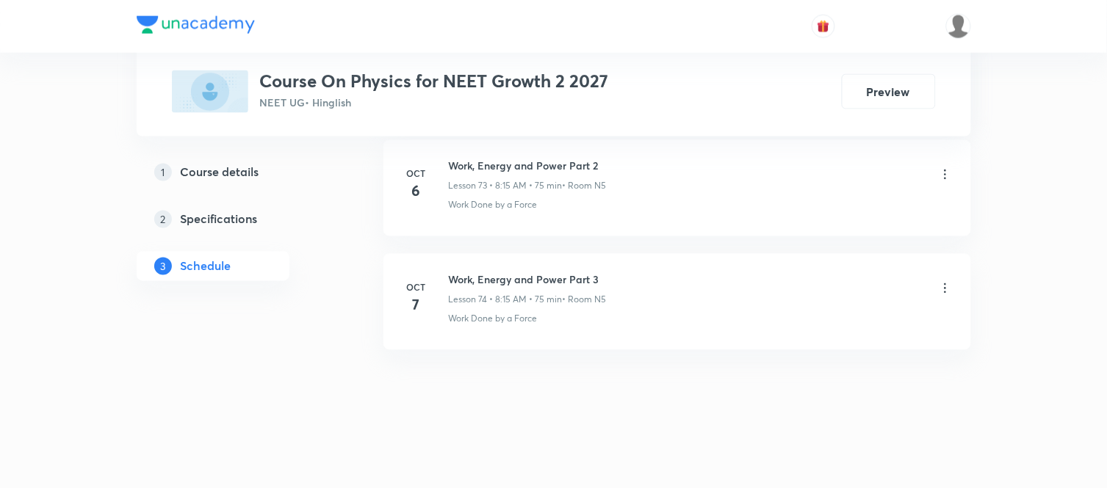
click at [488, 280] on h6 "Work, Energy and Power Part 3" at bounding box center [528, 279] width 158 height 15
copy h6 "Work, Energy and Power Part 3"
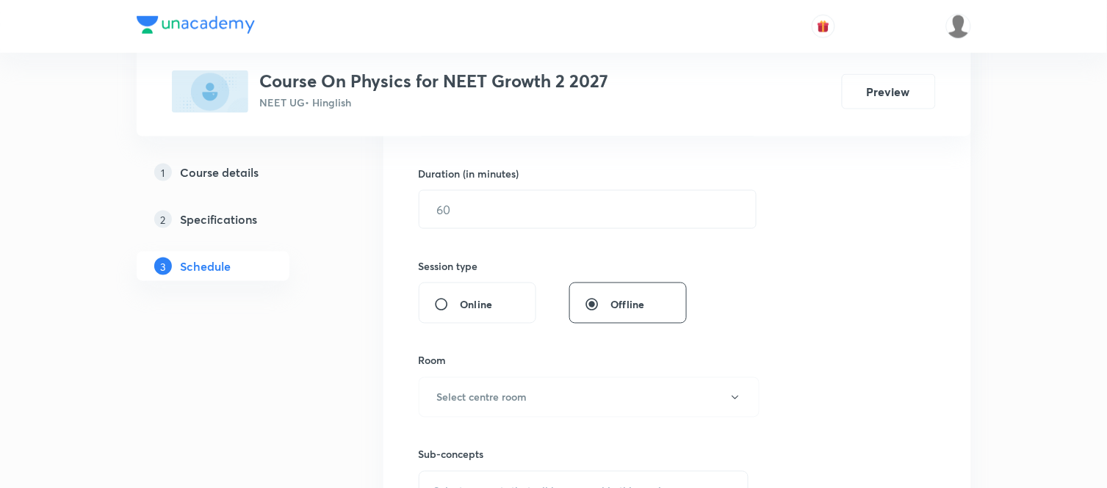
scroll to position [0, 0]
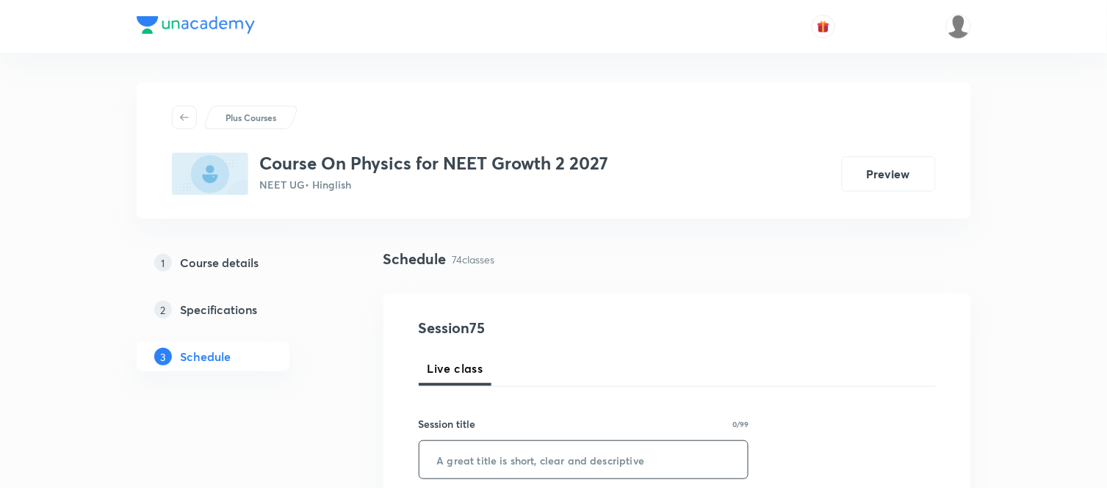
click at [475, 463] on input "text" at bounding box center [583, 459] width 329 height 37
paste input "Work, Energy and Power Part 3"
click at [668, 456] on input "Work, Energy and Power Part 3" at bounding box center [583, 459] width 329 height 37
type input "Work, Energy and Power Part 4"
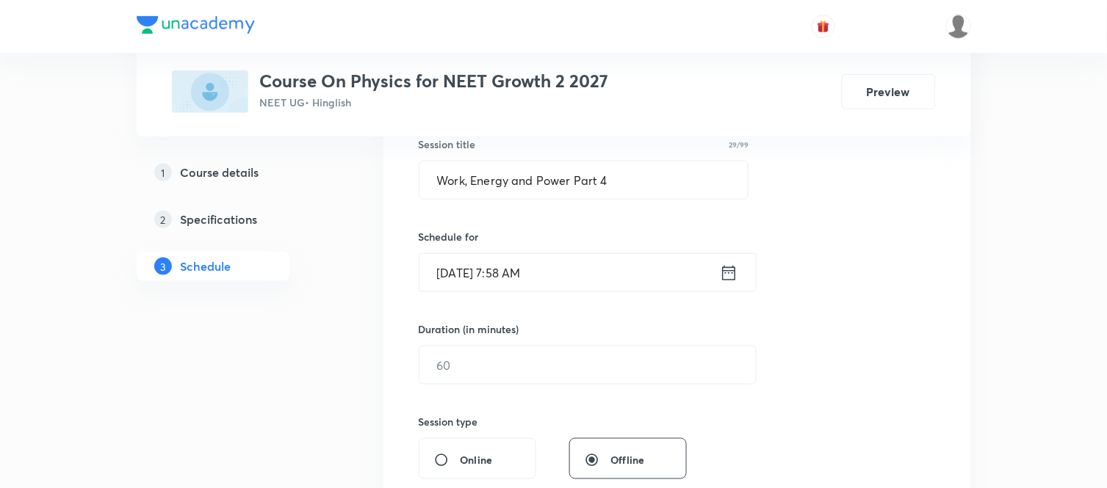
scroll to position [294, 0]
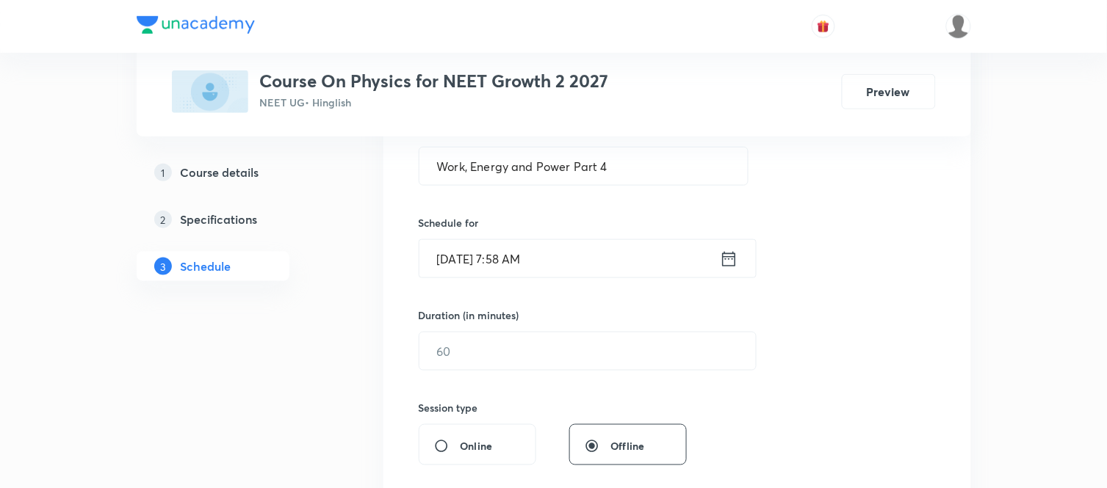
click at [729, 260] on icon at bounding box center [729, 259] width 18 height 21
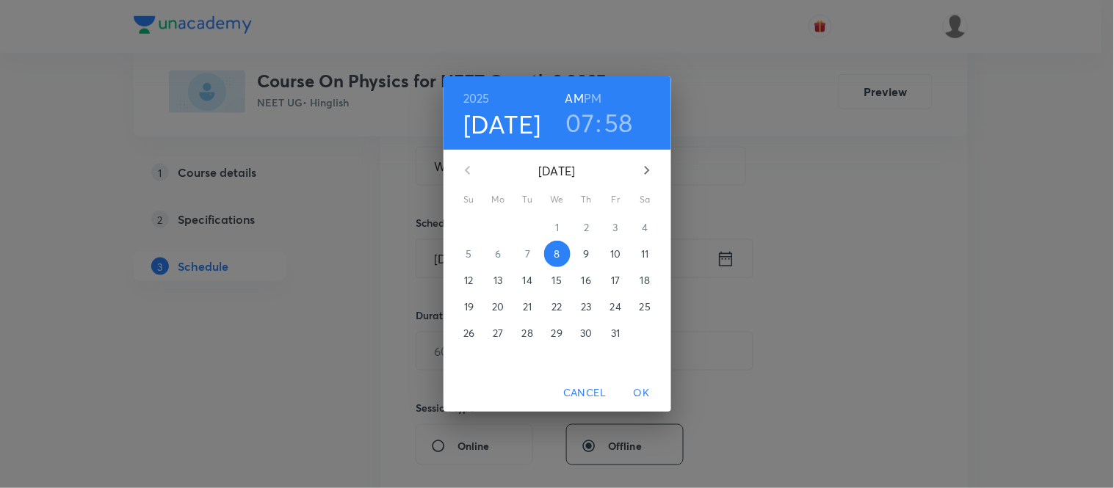
click at [574, 126] on h3 "07" at bounding box center [580, 122] width 29 height 31
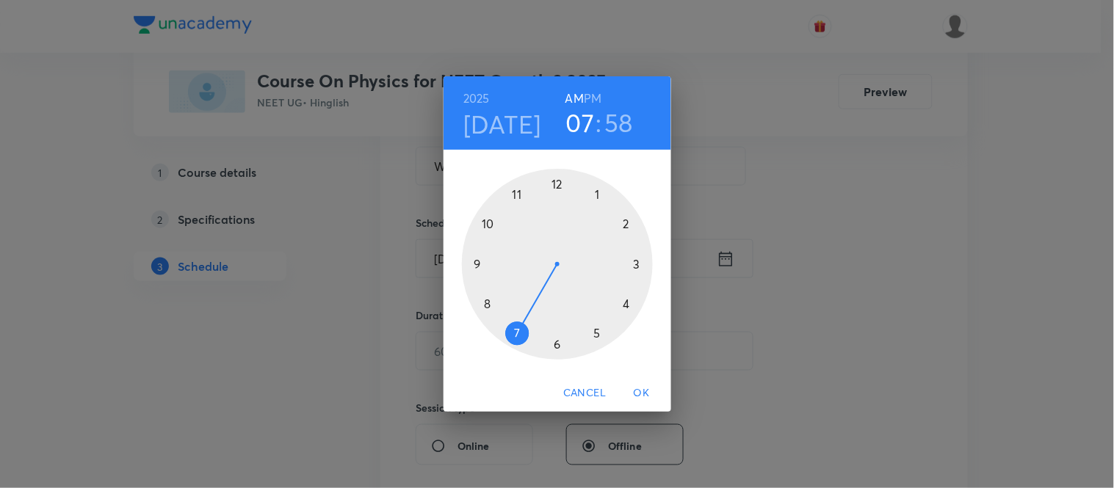
click at [492, 305] on div at bounding box center [557, 264] width 191 height 191
click at [643, 261] on div at bounding box center [557, 264] width 191 height 191
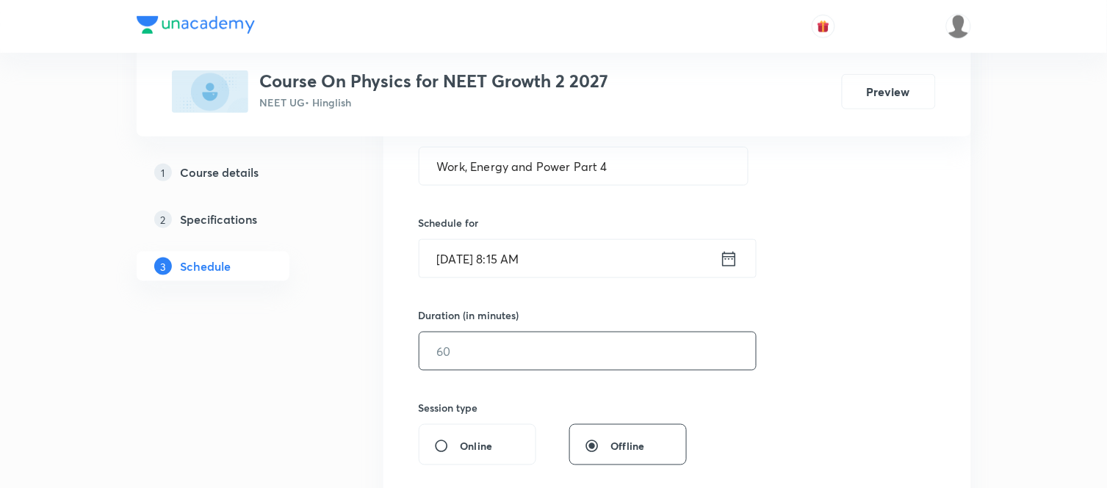
click at [502, 342] on input "text" at bounding box center [587, 351] width 336 height 37
type input "75"
click at [390, 365] on div "Session 75 Live class Session title 29/99 Work, Energy and Power Part 4 ​ Sched…" at bounding box center [677, 368] width 588 height 737
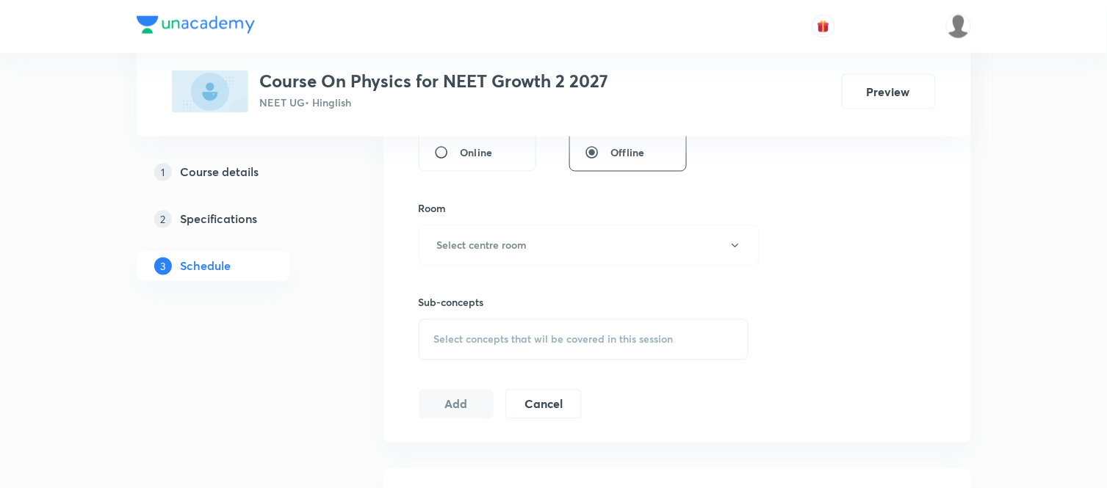
scroll to position [620, 0]
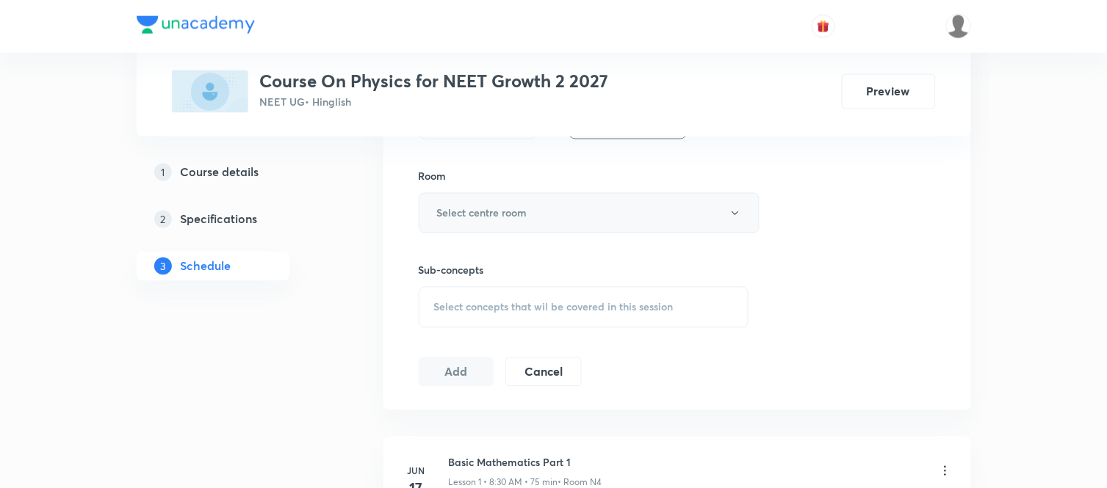
click at [505, 223] on button "Select centre room" at bounding box center [589, 213] width 341 height 40
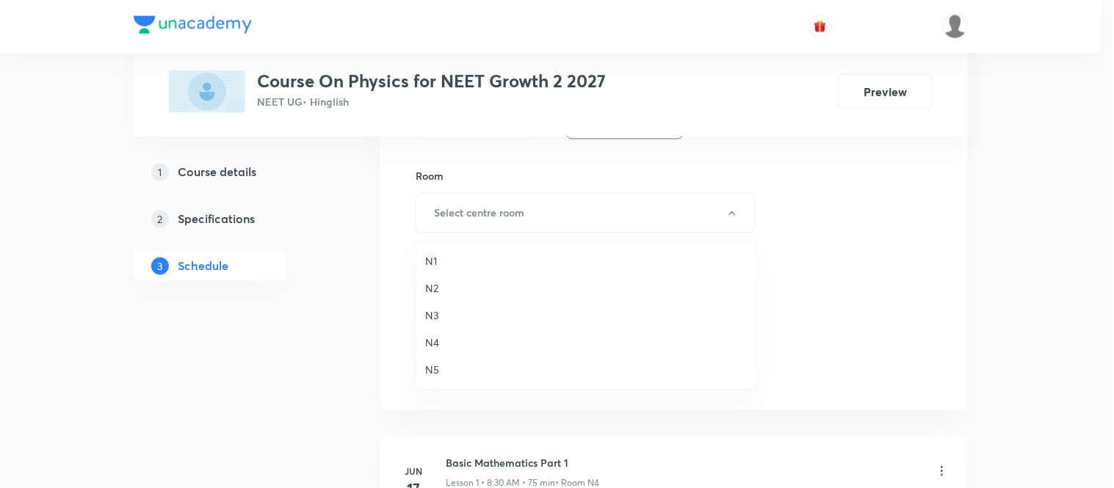
click at [435, 367] on span "N5" at bounding box center [586, 369] width 322 height 15
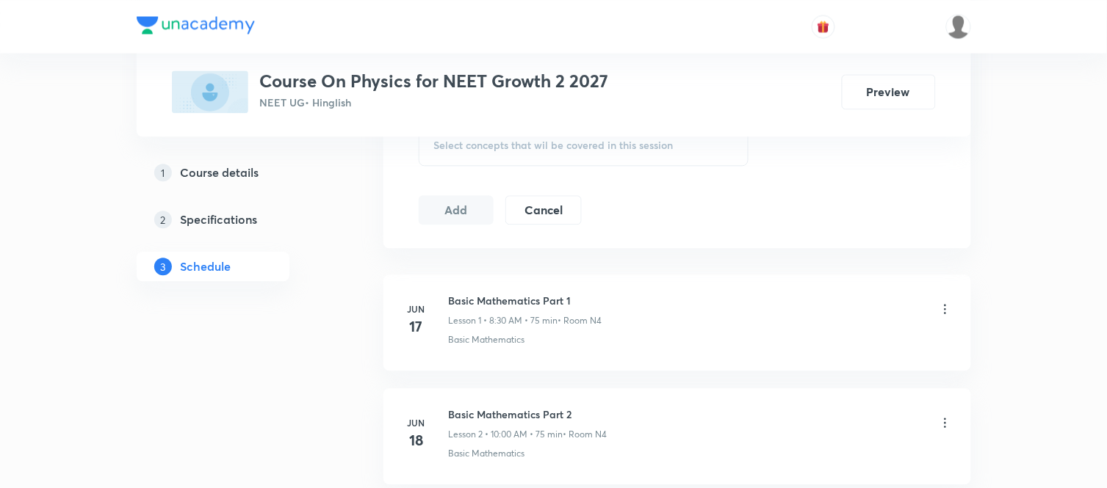
scroll to position [783, 0]
click at [521, 159] on div "Select concepts that wil be covered in this session" at bounding box center [584, 144] width 331 height 41
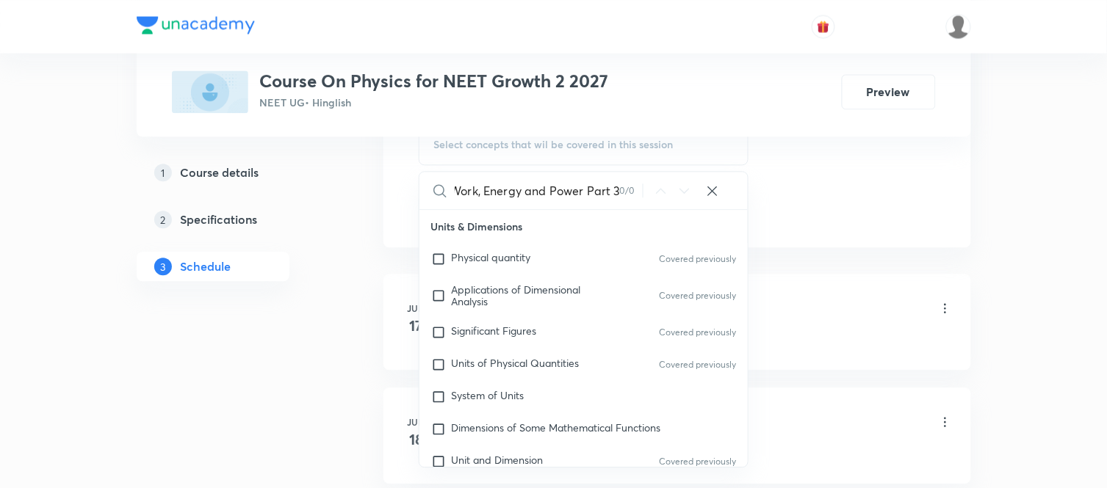
scroll to position [0, 5]
drag, startPoint x: 476, startPoint y: 193, endPoint x: 662, endPoint y: 178, distance: 187.1
click at [662, 178] on div "Work, Energy and Power Part 3 0 / 0 ​" at bounding box center [583, 190] width 329 height 37
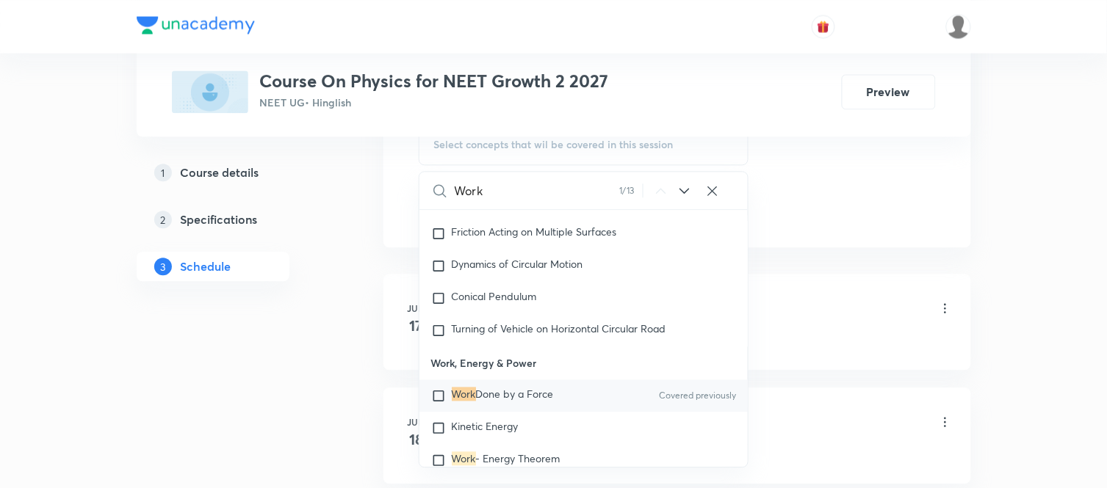
scroll to position [3541, 0]
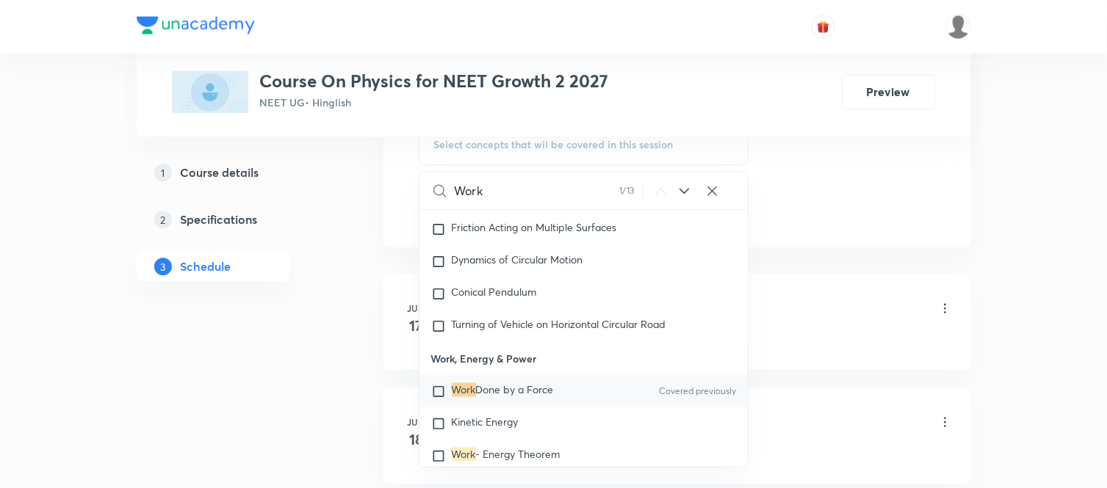
type input "Work"
click at [479, 395] on span "Done by a Force" at bounding box center [515, 390] width 78 height 14
checkbox input "true"
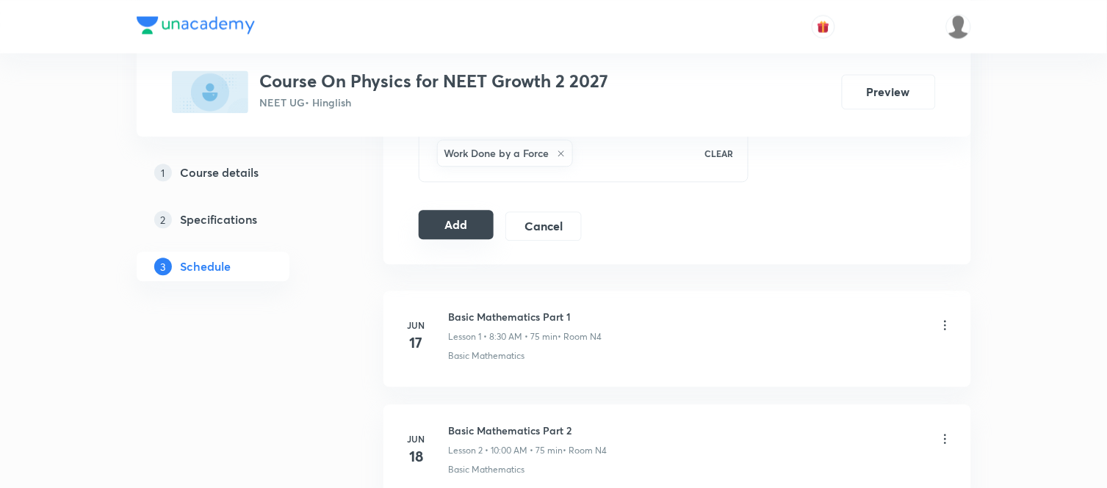
click at [465, 236] on button "Add" at bounding box center [457, 224] width 76 height 29
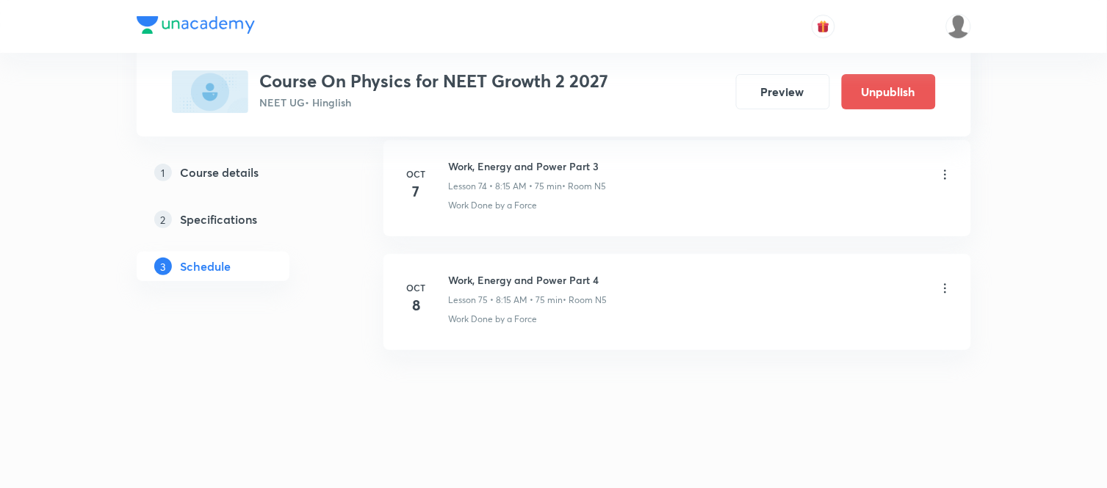
scroll to position [8412, 0]
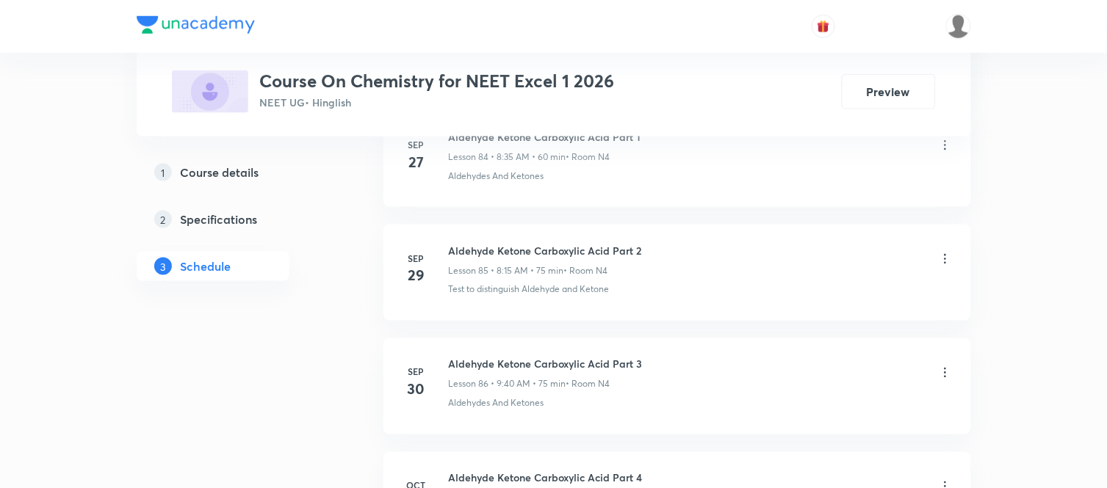
scroll to position [10948, 0]
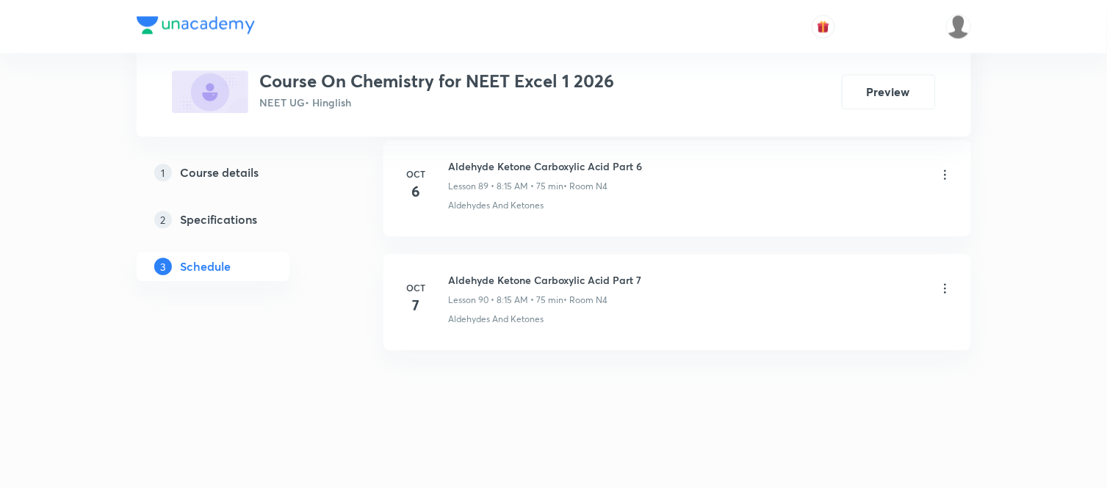
click at [521, 273] on h6 "Aldehyde Ketone Carboxylic Acid Part 7" at bounding box center [545, 279] width 193 height 15
copy h6 "Aldehyde Ketone Carboxylic Acid Part 7"
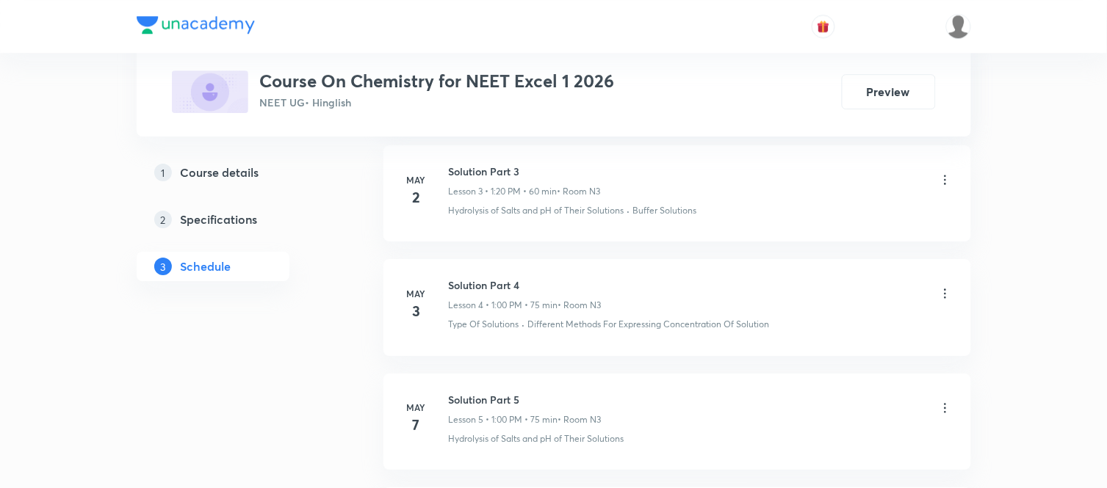
scroll to position [0, 0]
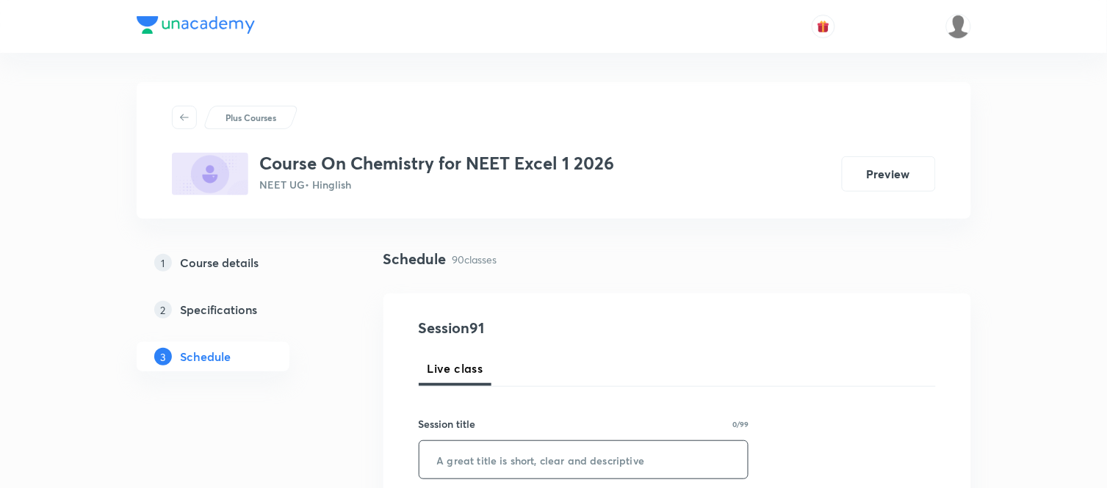
click at [481, 463] on input "text" at bounding box center [583, 459] width 329 height 37
paste input "Aldehyde Ketone Carboxylic Acid Part 7"
type input "Aldehyde Ketone Carboxylic Acid Part 8"
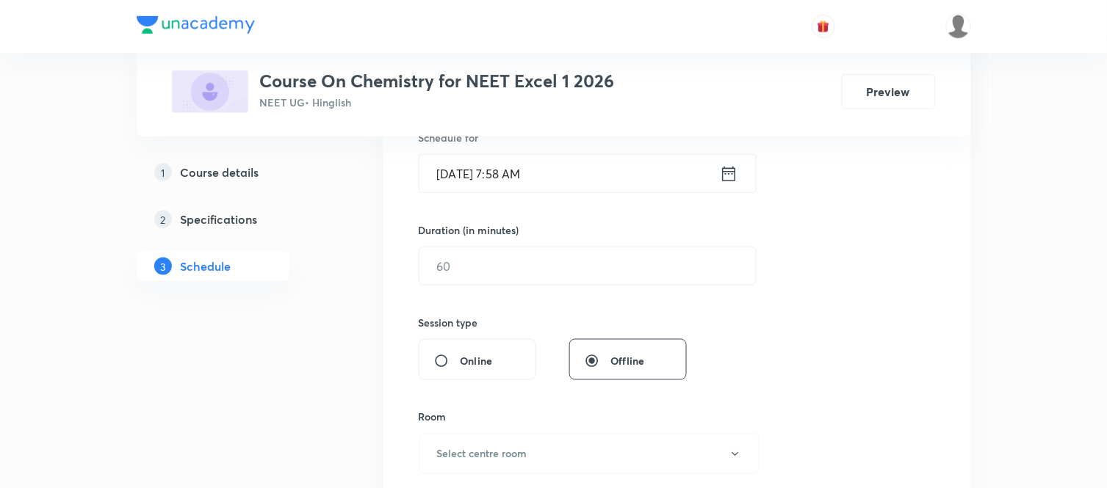
scroll to position [391, 0]
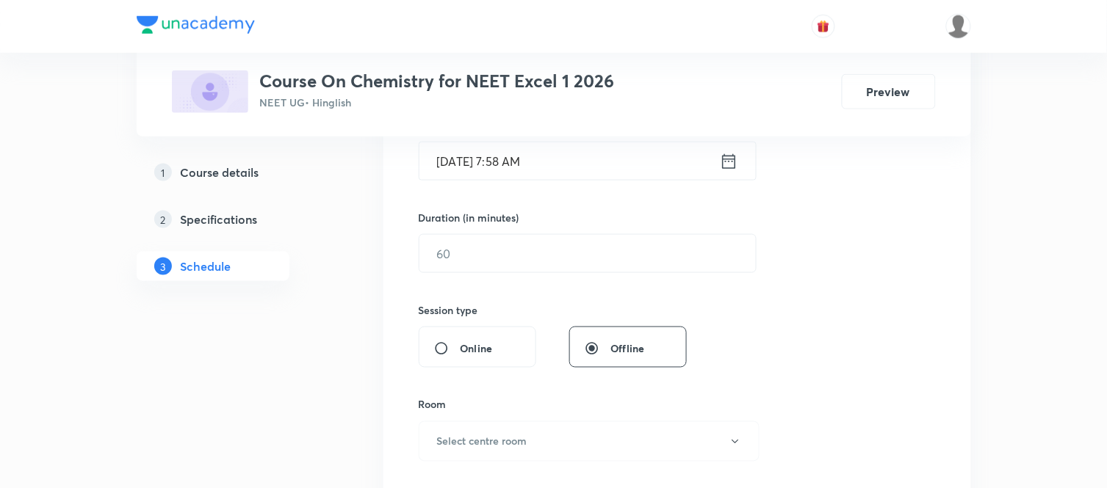
click at [728, 165] on icon at bounding box center [729, 161] width 18 height 21
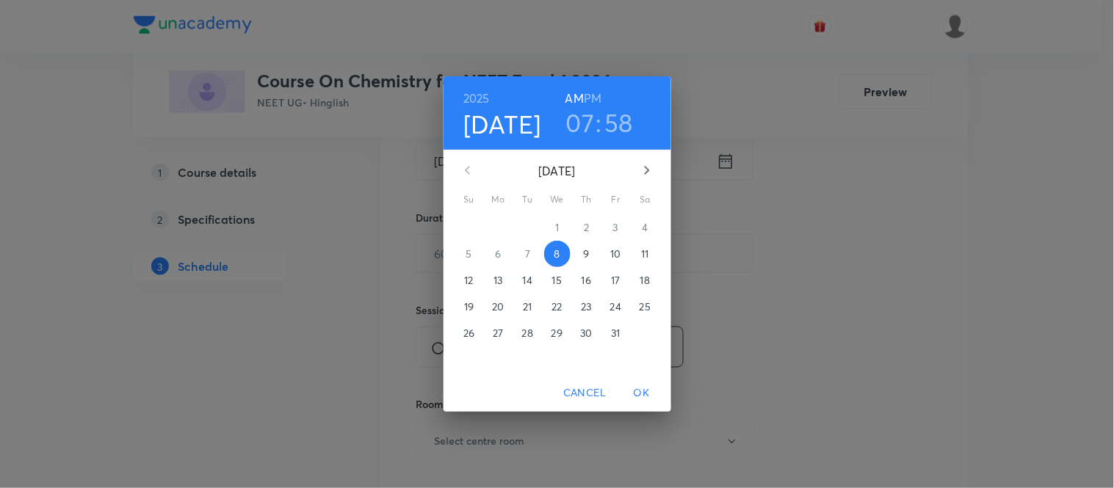
click at [582, 126] on h3 "07" at bounding box center [580, 122] width 29 height 31
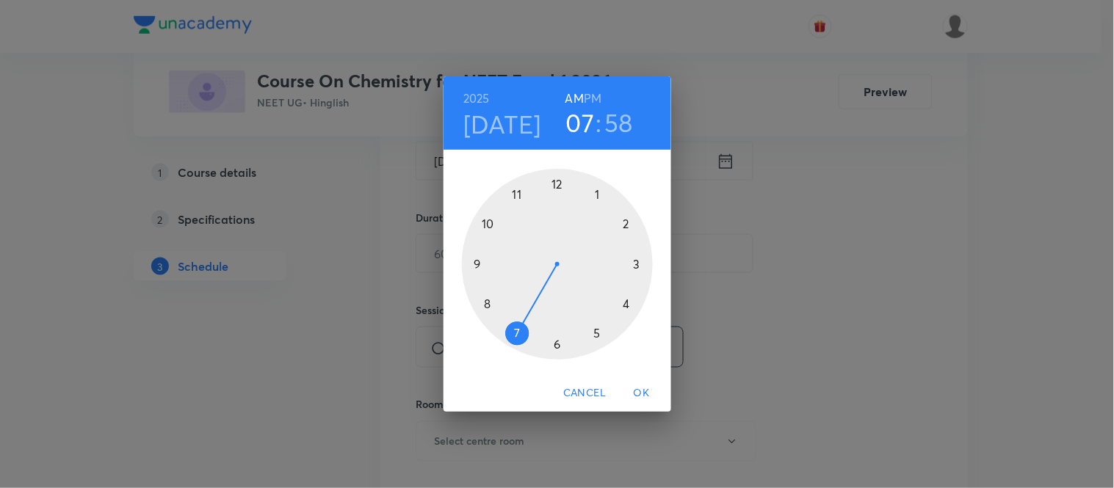
click at [485, 306] on div at bounding box center [557, 264] width 191 height 191
click at [639, 264] on div at bounding box center [557, 264] width 191 height 191
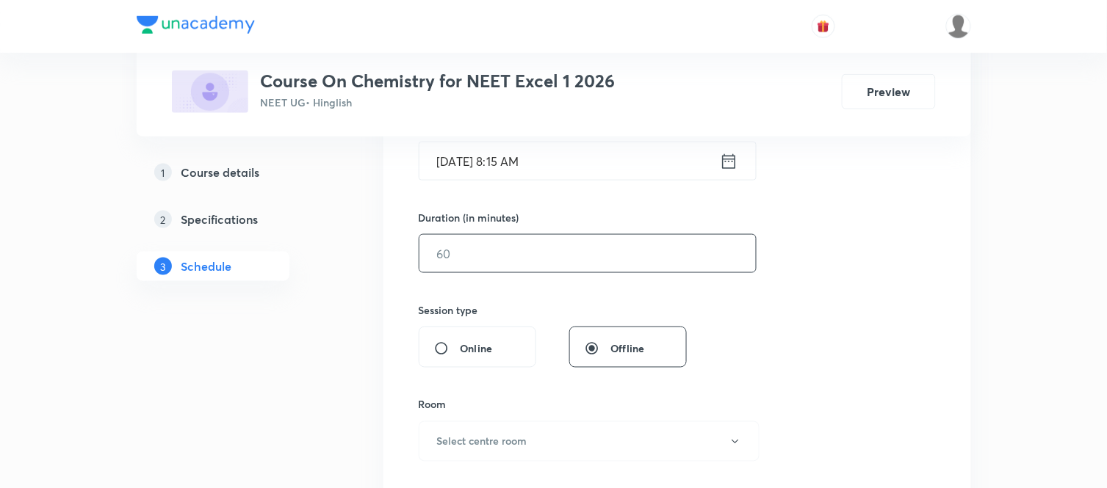
click at [563, 267] on input "text" at bounding box center [587, 253] width 336 height 37
type input "75"
click at [473, 442] on h6 "Select centre room" at bounding box center [482, 441] width 90 height 15
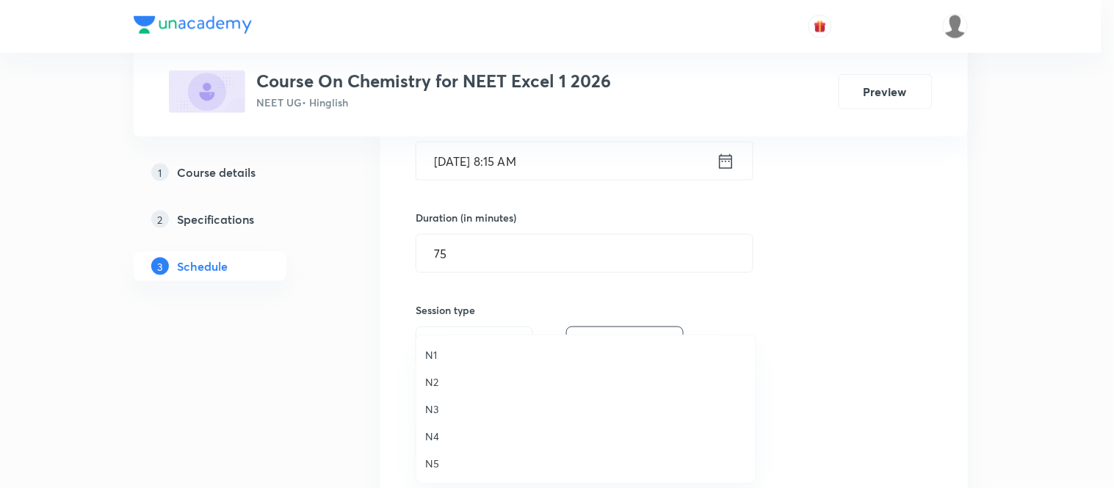
click at [429, 432] on span "N4" at bounding box center [586, 436] width 322 height 15
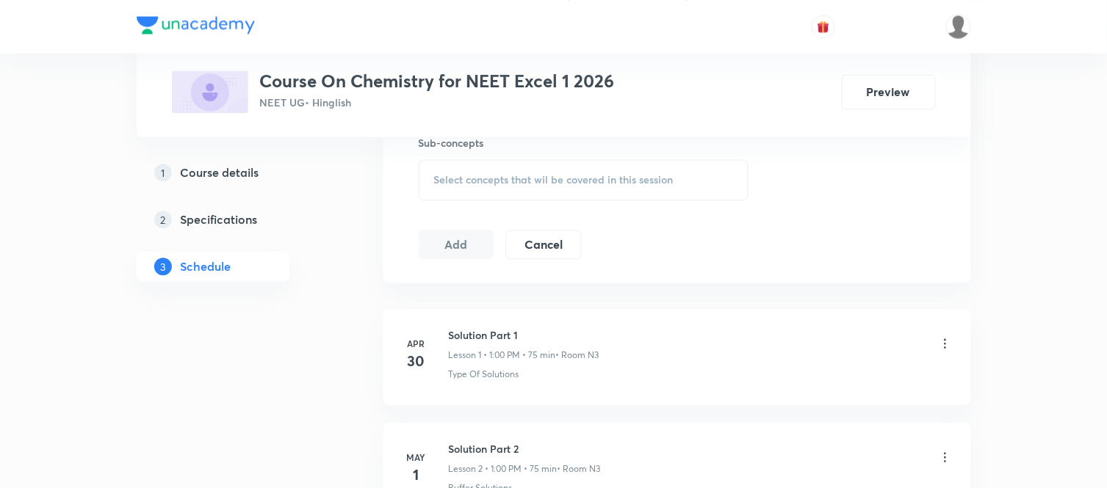
scroll to position [751, 0]
click at [519, 173] on span "Select concepts that wil be covered in this session" at bounding box center [553, 177] width 239 height 12
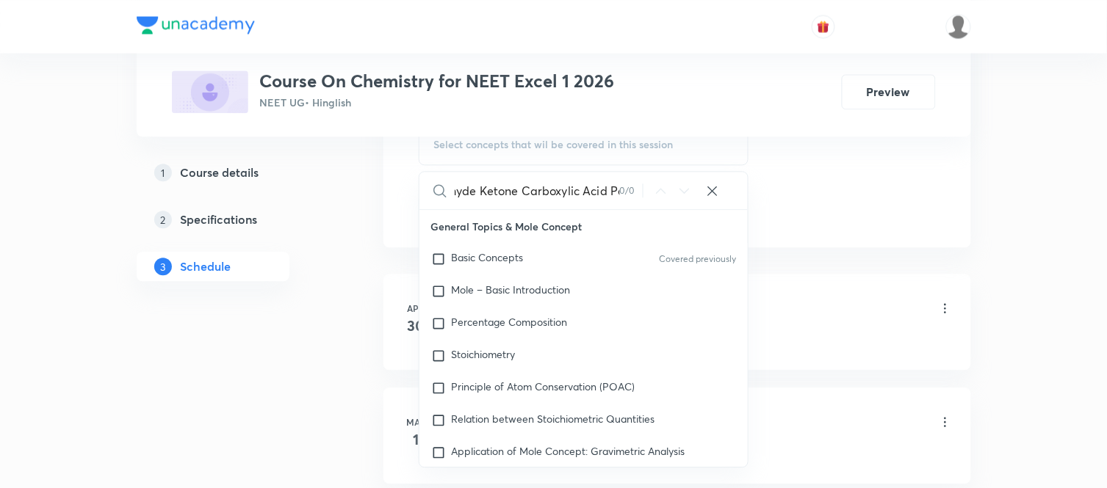
scroll to position [0, 54]
drag, startPoint x: 453, startPoint y: 189, endPoint x: 629, endPoint y: 189, distance: 175.5
click at [629, 189] on div "Aldehyde Ketone Carboxylic Acid Part 7 0 / 0 ​" at bounding box center [583, 190] width 329 height 37
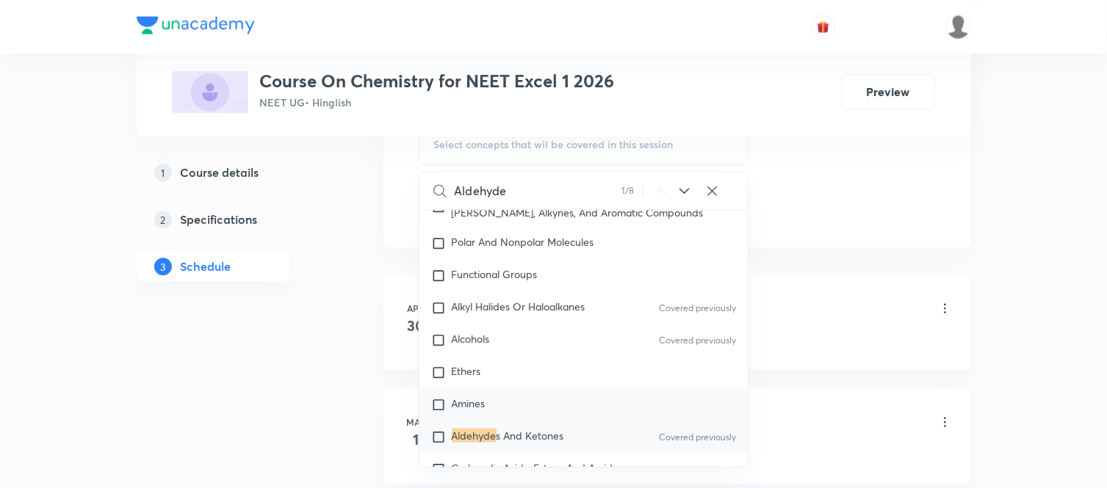
scroll to position [27457, 0]
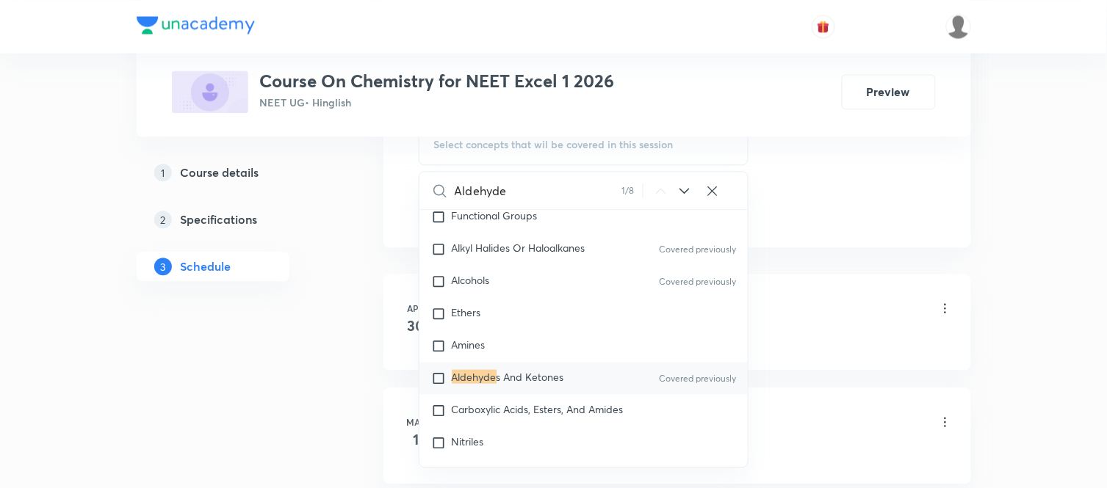
type input "Aldehyde"
click at [449, 386] on input "checkbox" at bounding box center [441, 378] width 21 height 15
checkbox input "true"
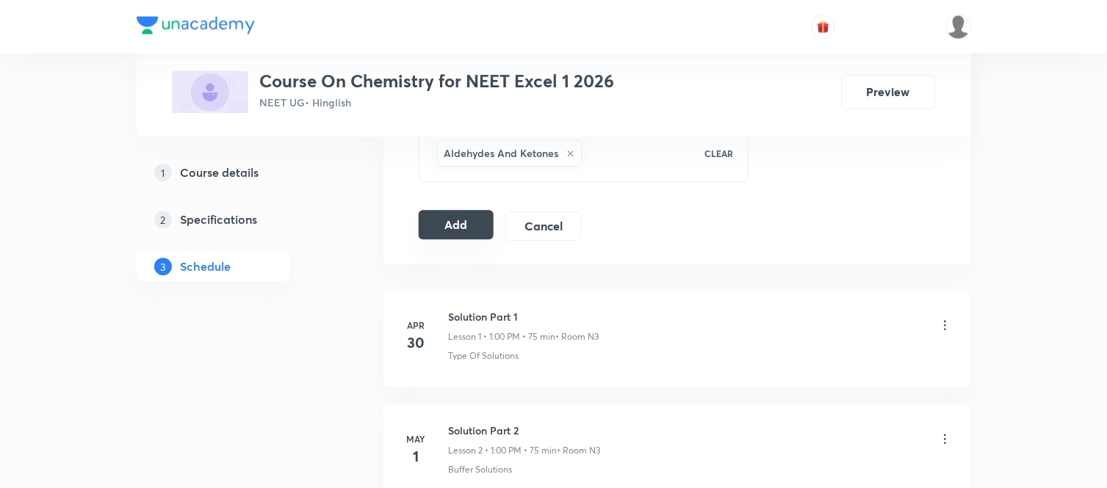
click at [441, 239] on button "Add" at bounding box center [457, 224] width 76 height 29
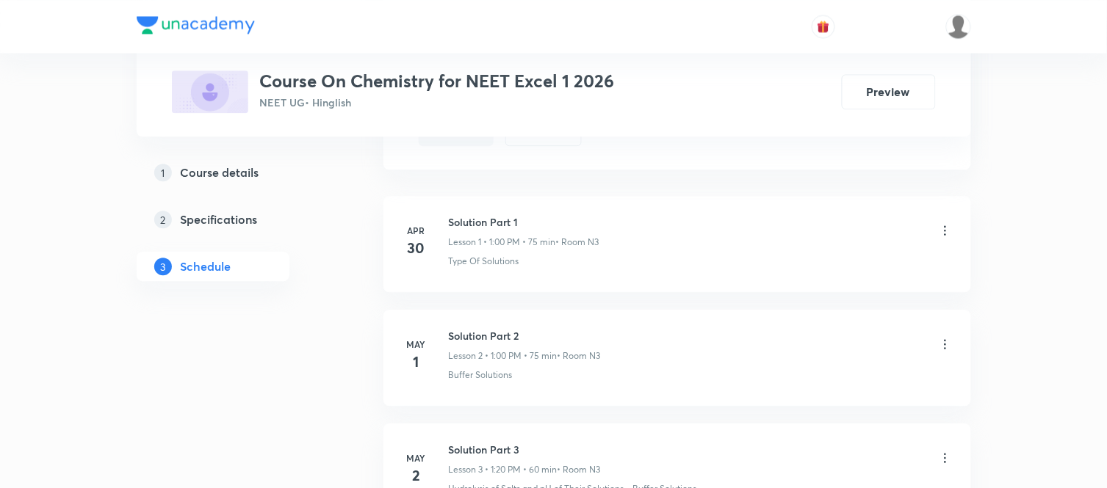
scroll to position [881, 0]
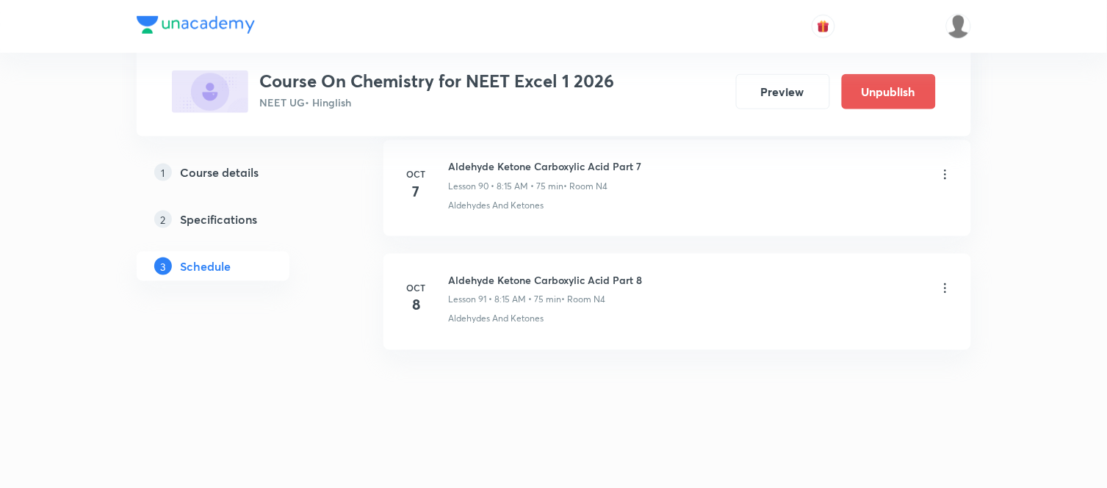
scroll to position [10387, 0]
